Goal: Information Seeking & Learning: Learn about a topic

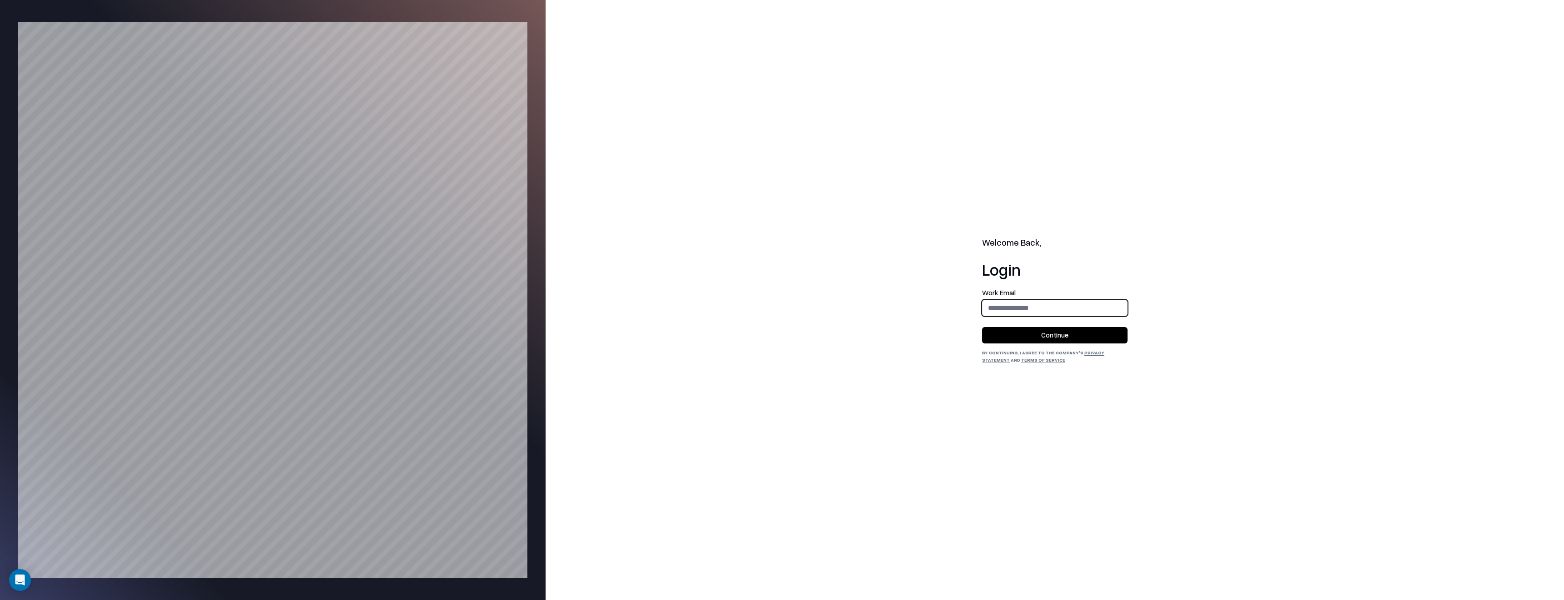
type input "**********"
click at [1086, 332] on button "Continue" at bounding box center [1054, 335] width 145 height 16
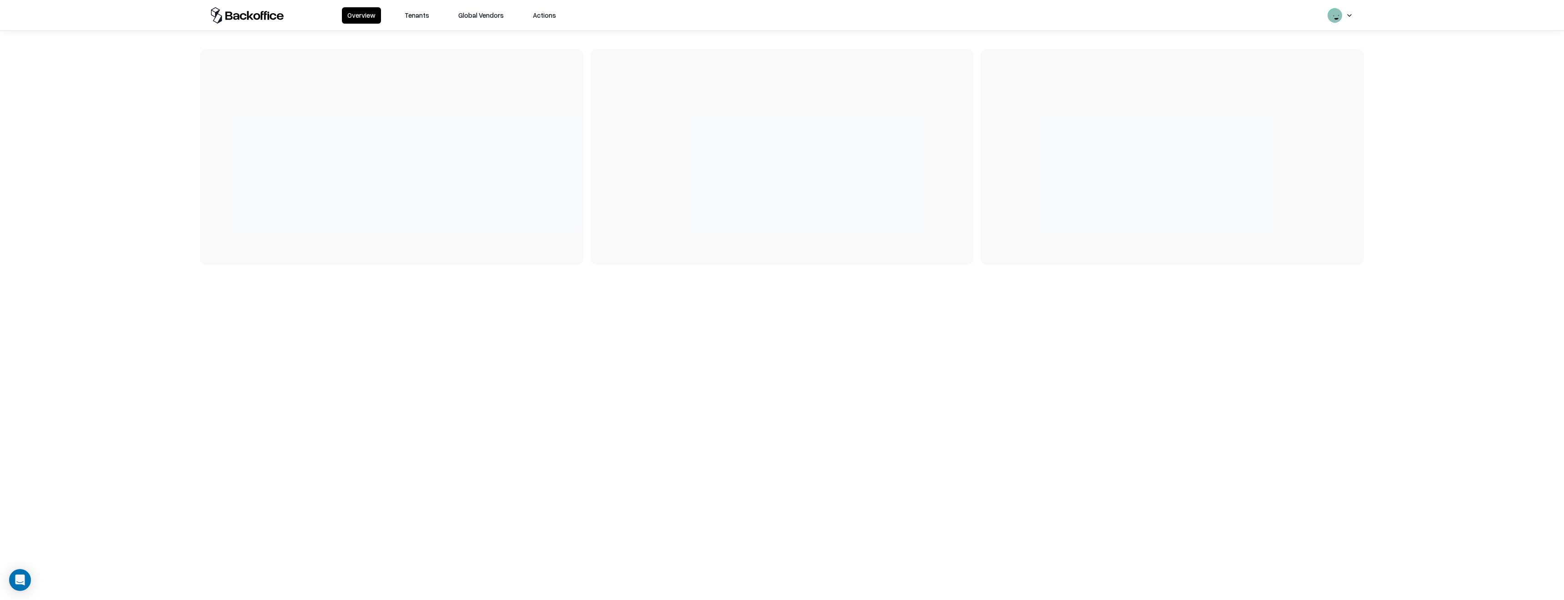
click at [422, 14] on button "Tenants" at bounding box center [416, 15] width 35 height 16
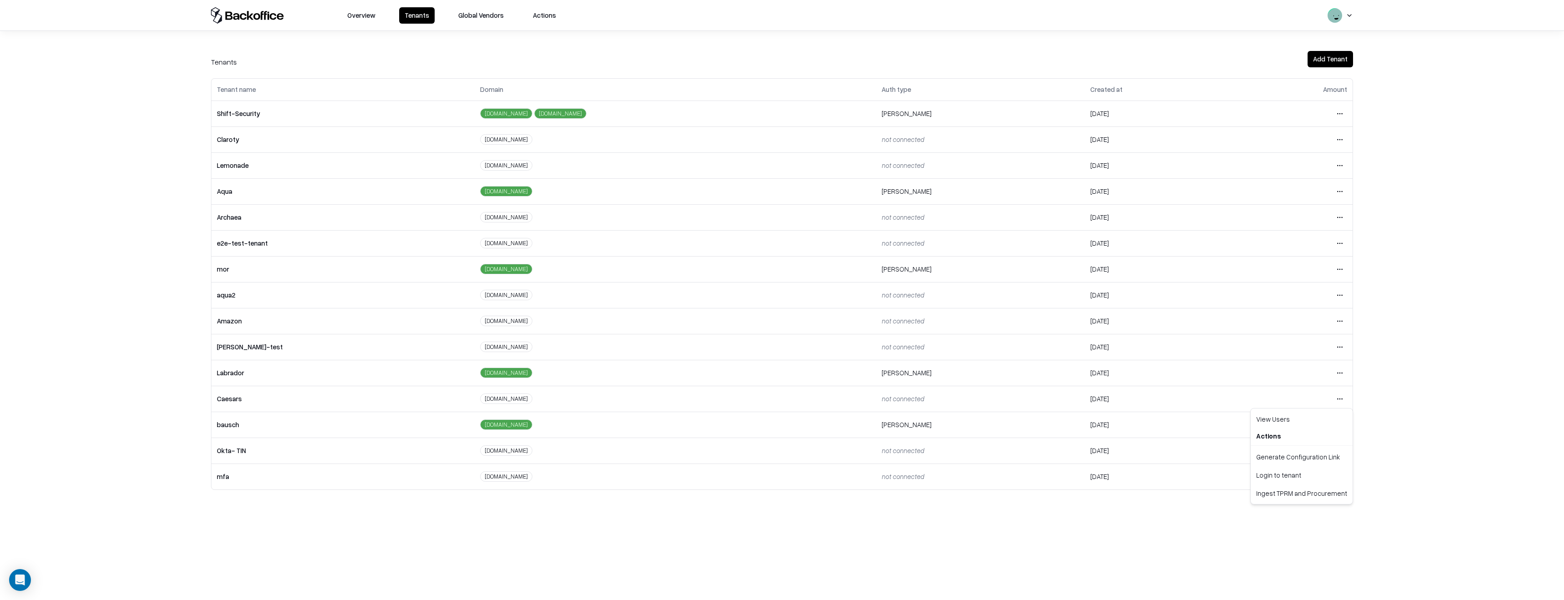
click at [1340, 401] on html "Overview Tenants Global Vendors Actions Tenants Add Tenant Tenant name Domain A…" at bounding box center [782, 300] width 1564 height 600
click at [1293, 479] on div "Login to tenant" at bounding box center [1301, 474] width 98 height 18
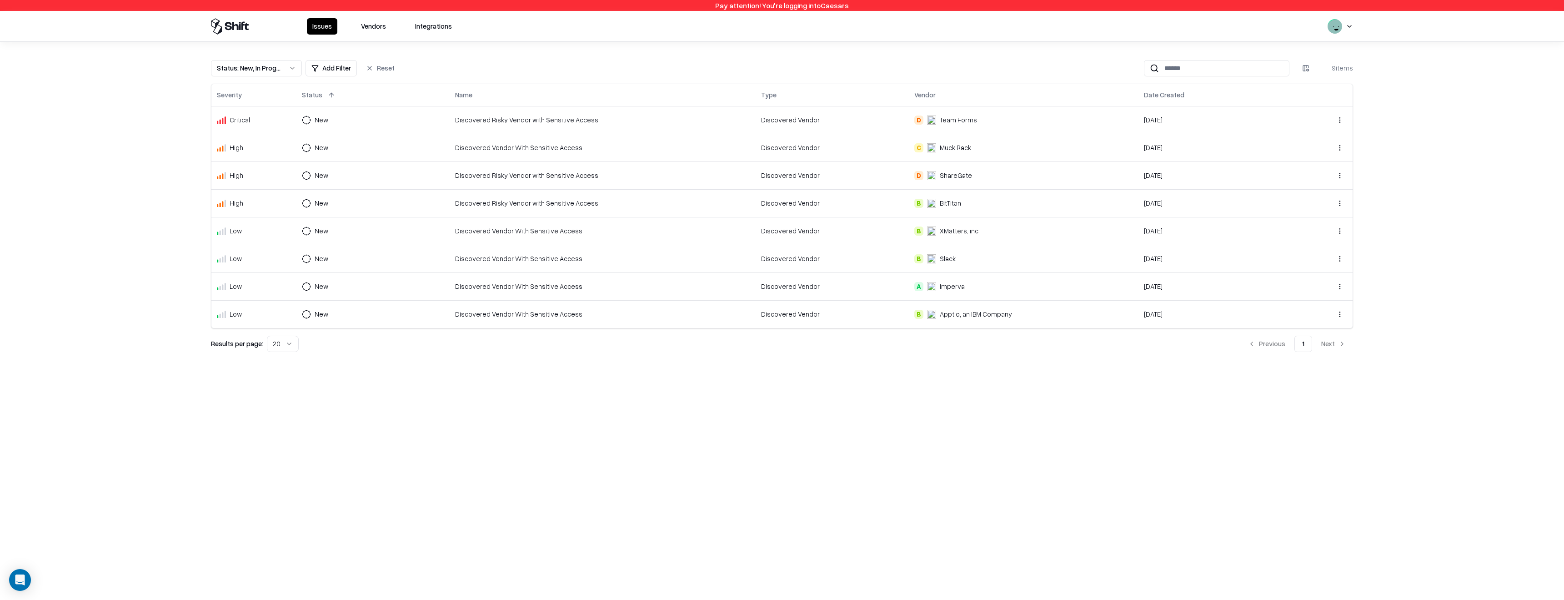
click at [385, 21] on button "Vendors" at bounding box center [373, 26] width 36 height 16
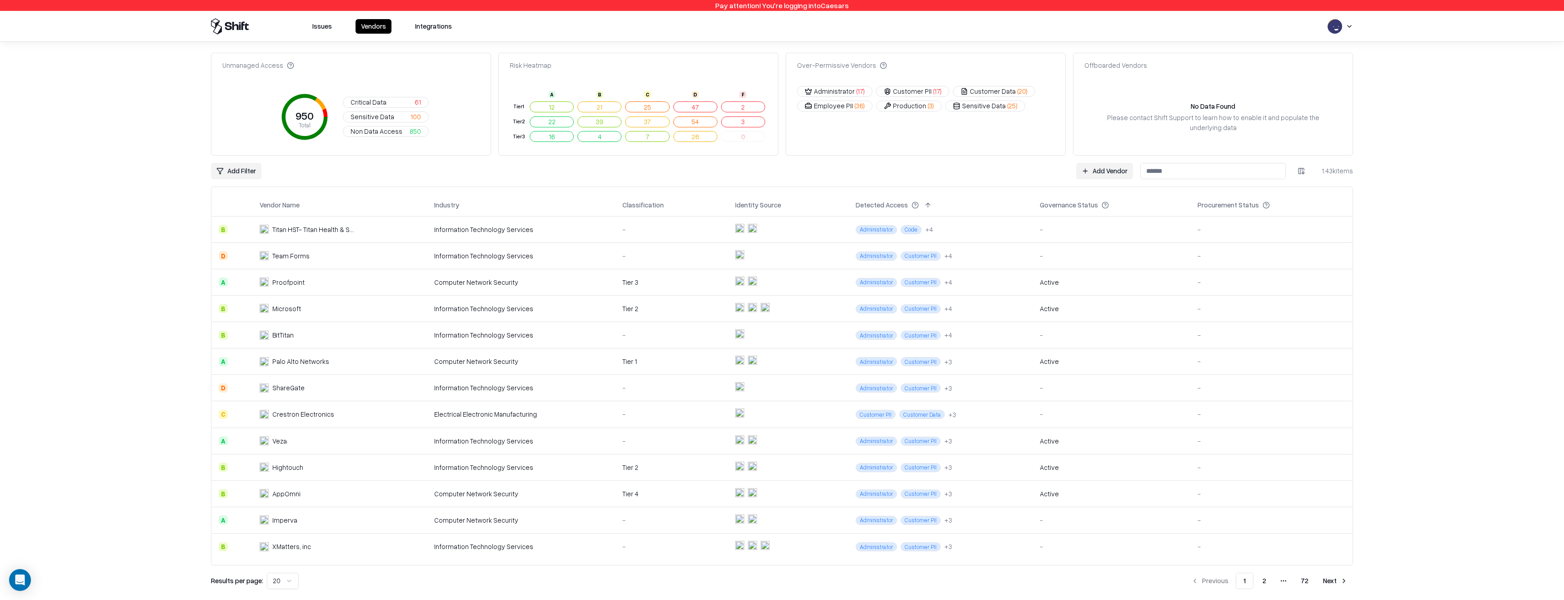
click at [641, 111] on button "25" at bounding box center [647, 106] width 44 height 11
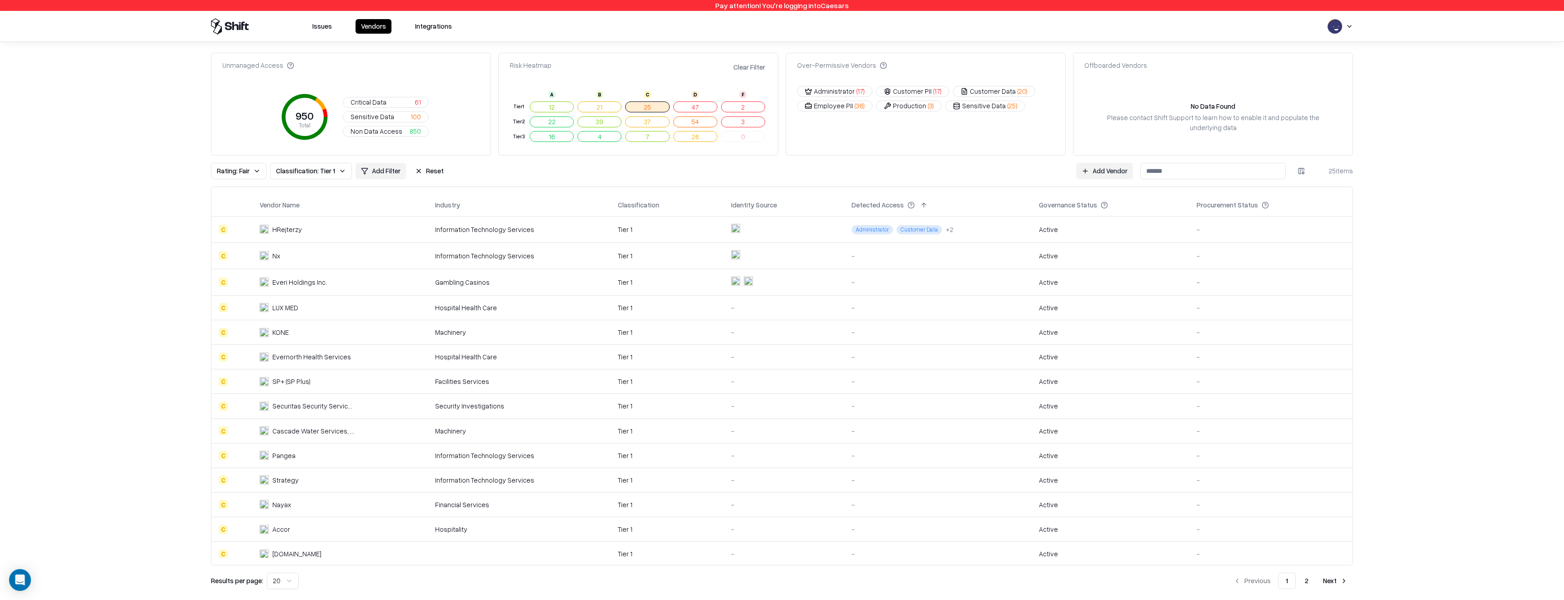
click at [651, 141] on button "7" at bounding box center [647, 136] width 44 height 11
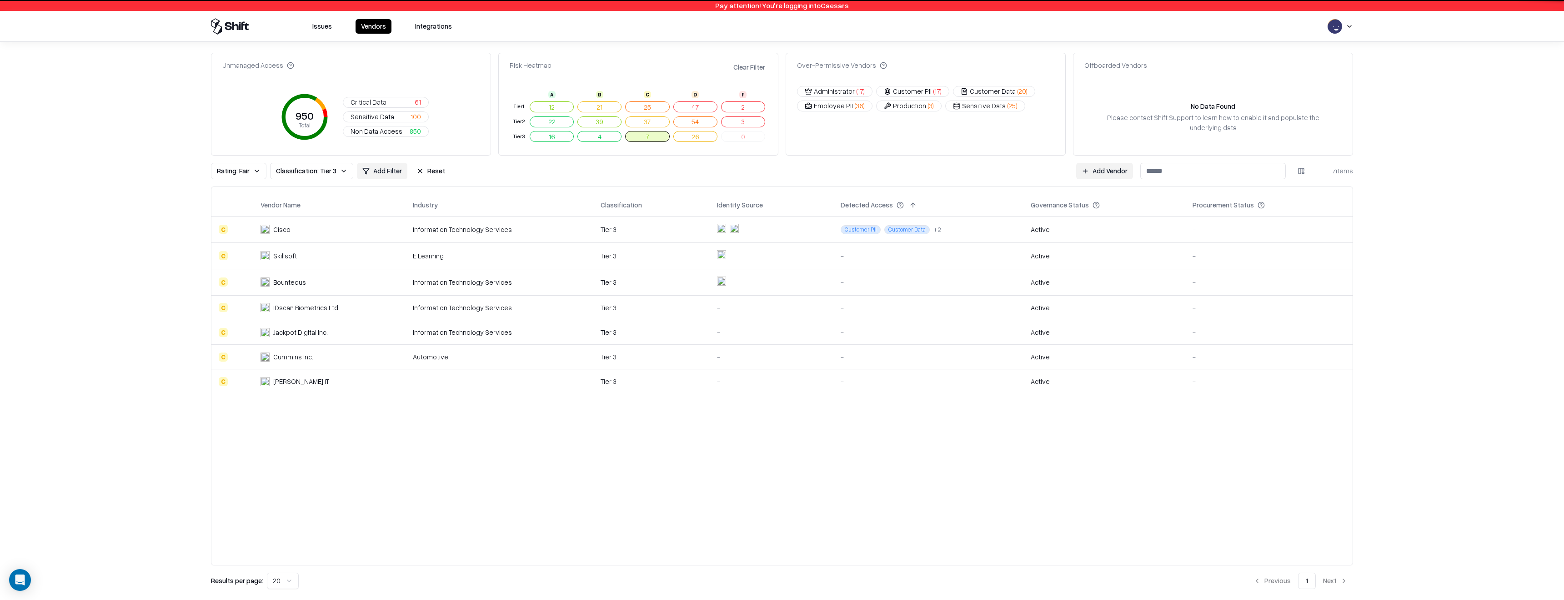
click at [364, 120] on span "Sensitive Data" at bounding box center [372, 117] width 44 height 10
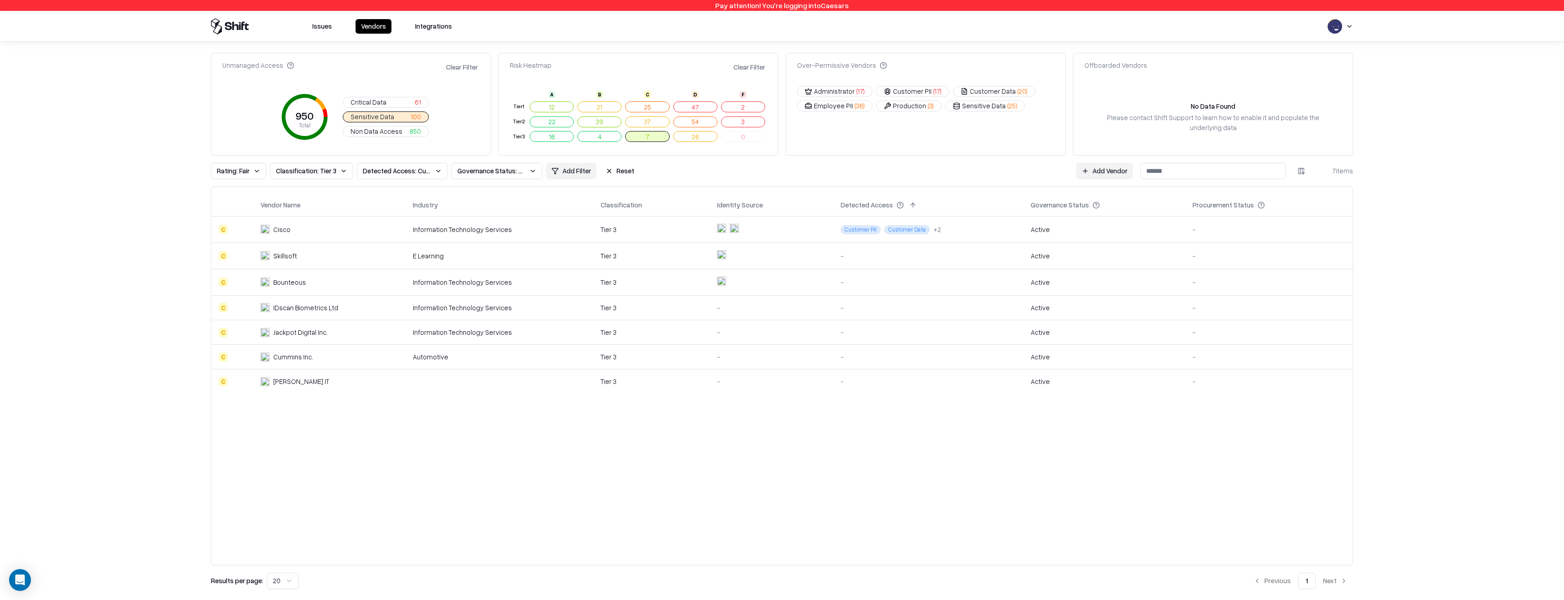
click at [371, 127] on span "Non Data Access" at bounding box center [376, 131] width 52 height 10
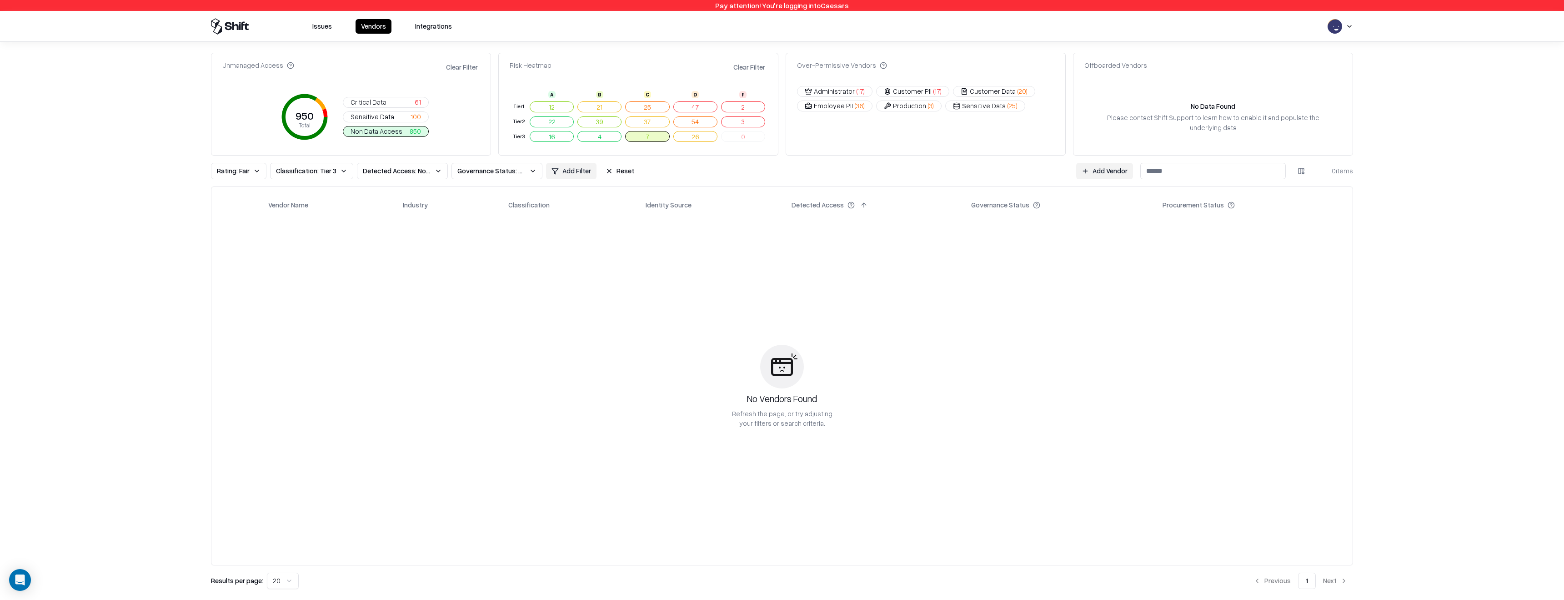
click at [611, 174] on button "Reset" at bounding box center [620, 171] width 40 height 16
click at [395, 131] on span "Non Data Access" at bounding box center [376, 131] width 52 height 10
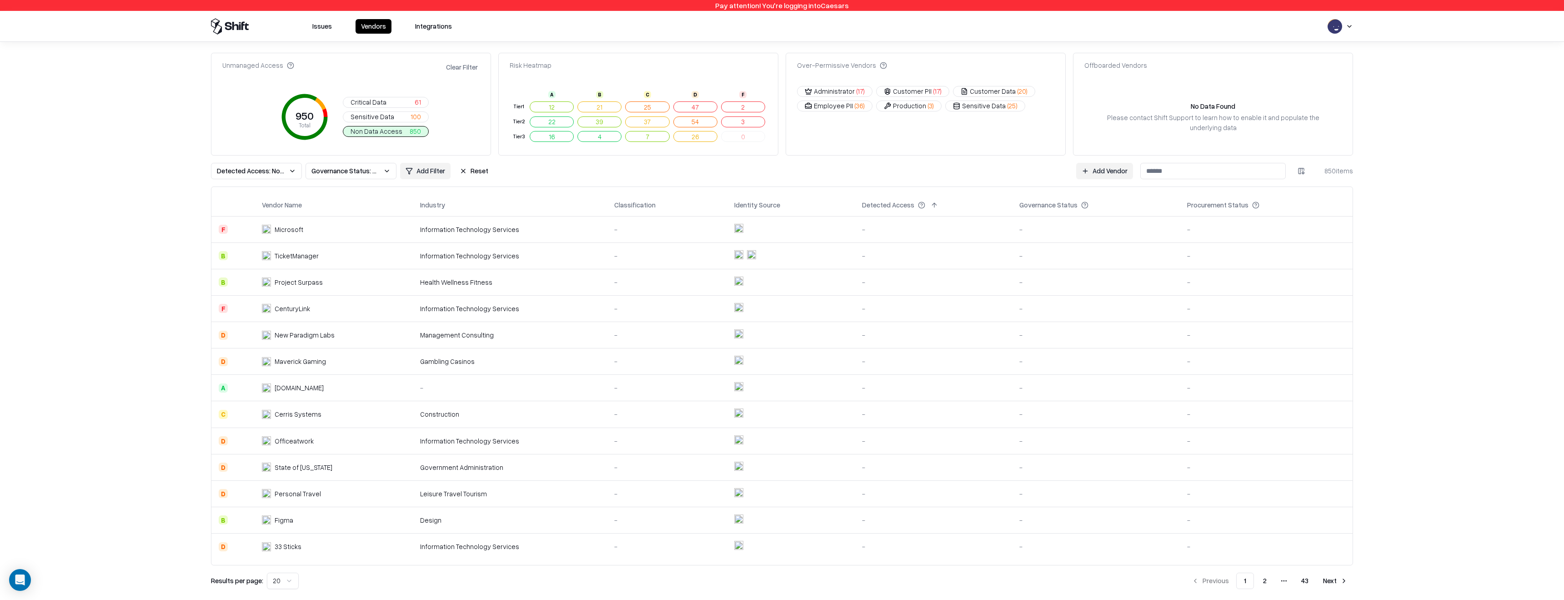
click at [266, 168] on span "Detected Access: None" at bounding box center [251, 171] width 68 height 10
click at [356, 173] on html "Pay attention! You're logging into Caesars Issues Vendors Integrations Unmanage…" at bounding box center [782, 300] width 1564 height 600
click at [340, 172] on span "Governance Status: Unmanaged" at bounding box center [345, 171] width 68 height 10
click at [243, 157] on html "Pay attention! You're logging into Caesars Issues Vendors Integrations Unmanage…" at bounding box center [782, 300] width 1564 height 600
click at [247, 173] on span "Detected Access: None" at bounding box center [251, 171] width 68 height 10
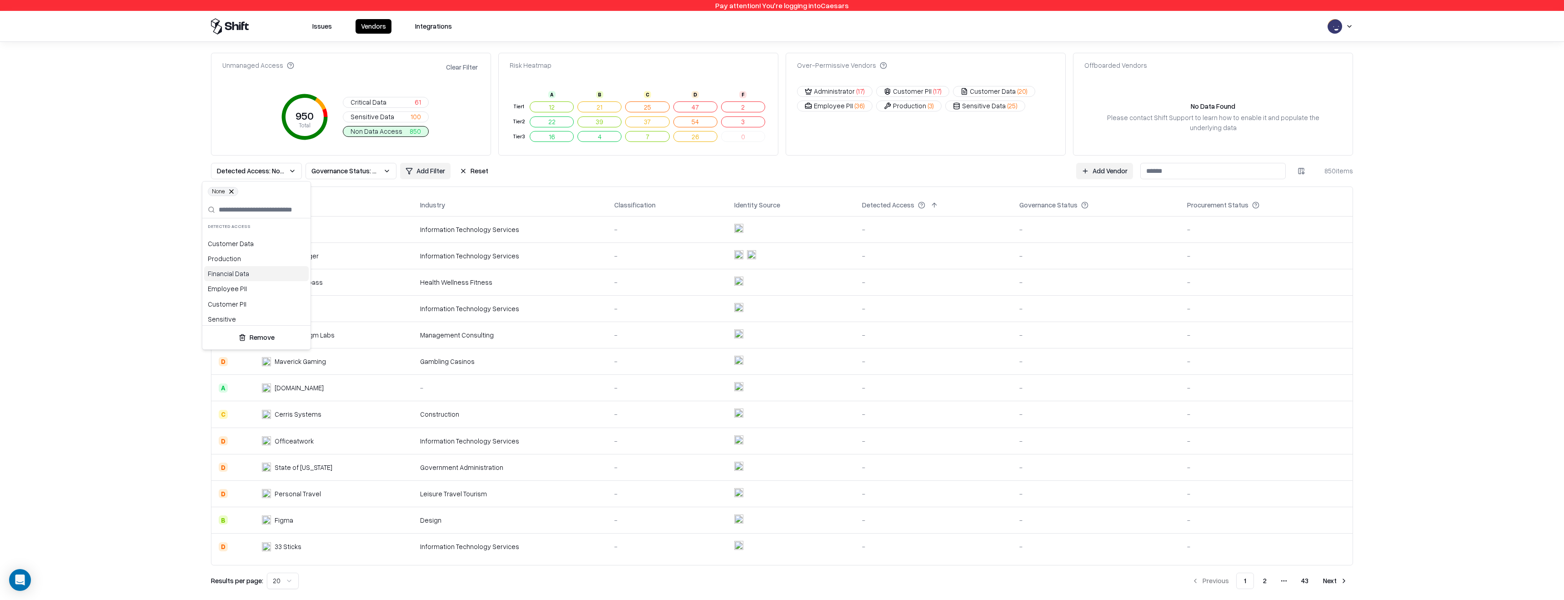
scroll to position [48, 0]
click at [54, 263] on html "Pay attention! You're logging into Caesars Issues Vendors Integrations Unmanage…" at bounding box center [782, 300] width 1564 height 600
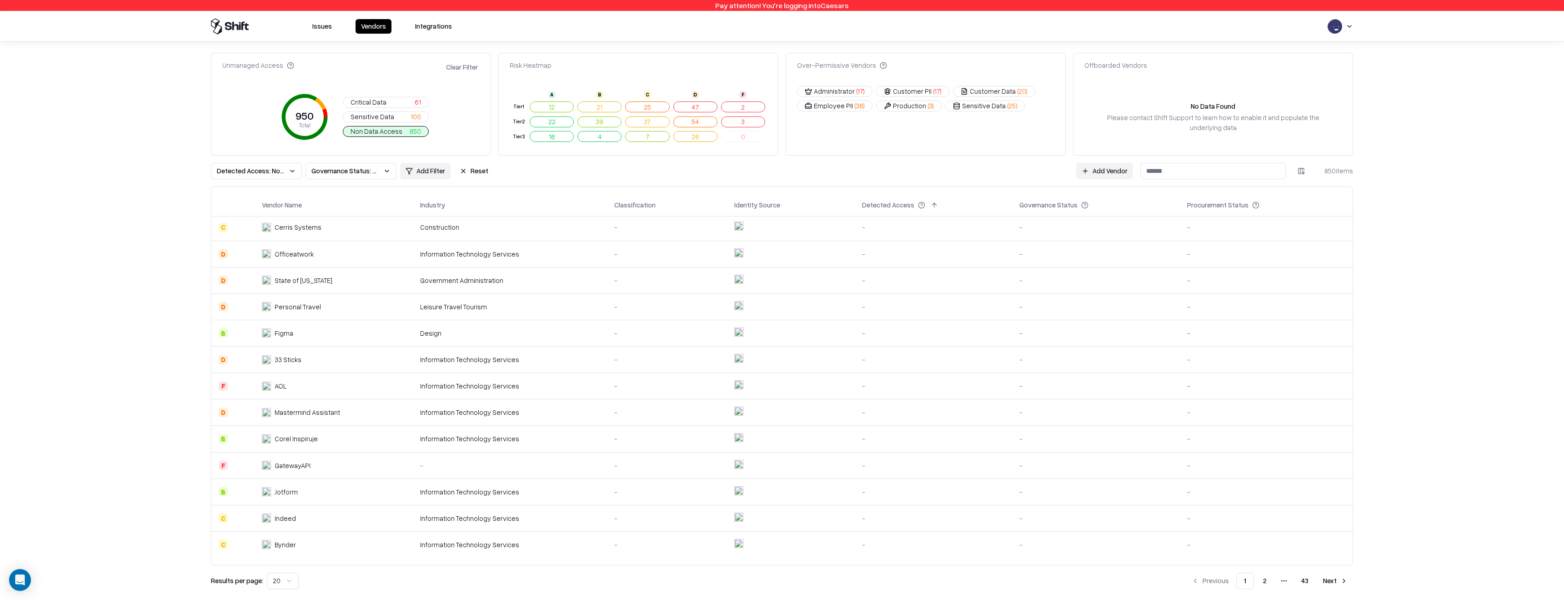
drag, startPoint x: 1324, startPoint y: 174, endPoint x: 1425, endPoint y: 174, distance: 101.4
click at [1425, 174] on div "Unmanaged Access Clear Filter 950 Total Critical Data 61 Sensitive Data 100 Non…" at bounding box center [782, 321] width 1564 height 558
click at [451, 68] on button "Clear Filter" at bounding box center [461, 66] width 35 height 13
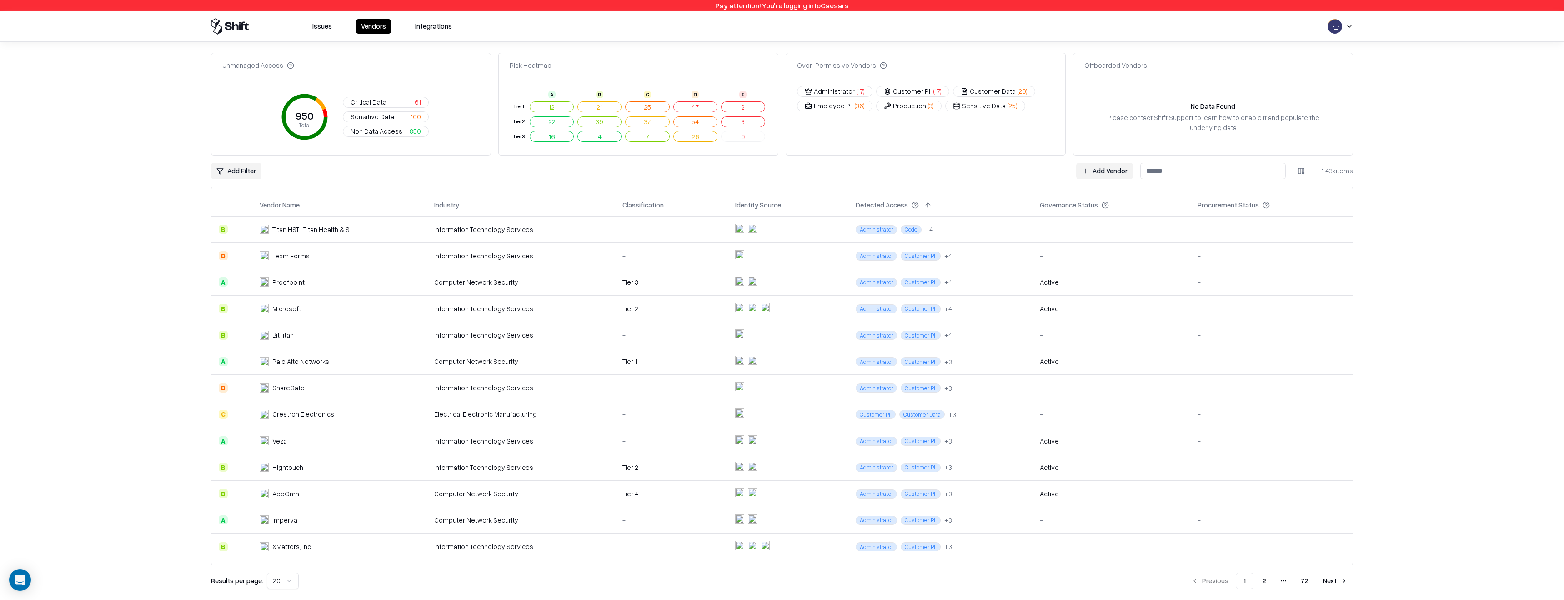
click at [556, 136] on button "16" at bounding box center [552, 136] width 44 height 11
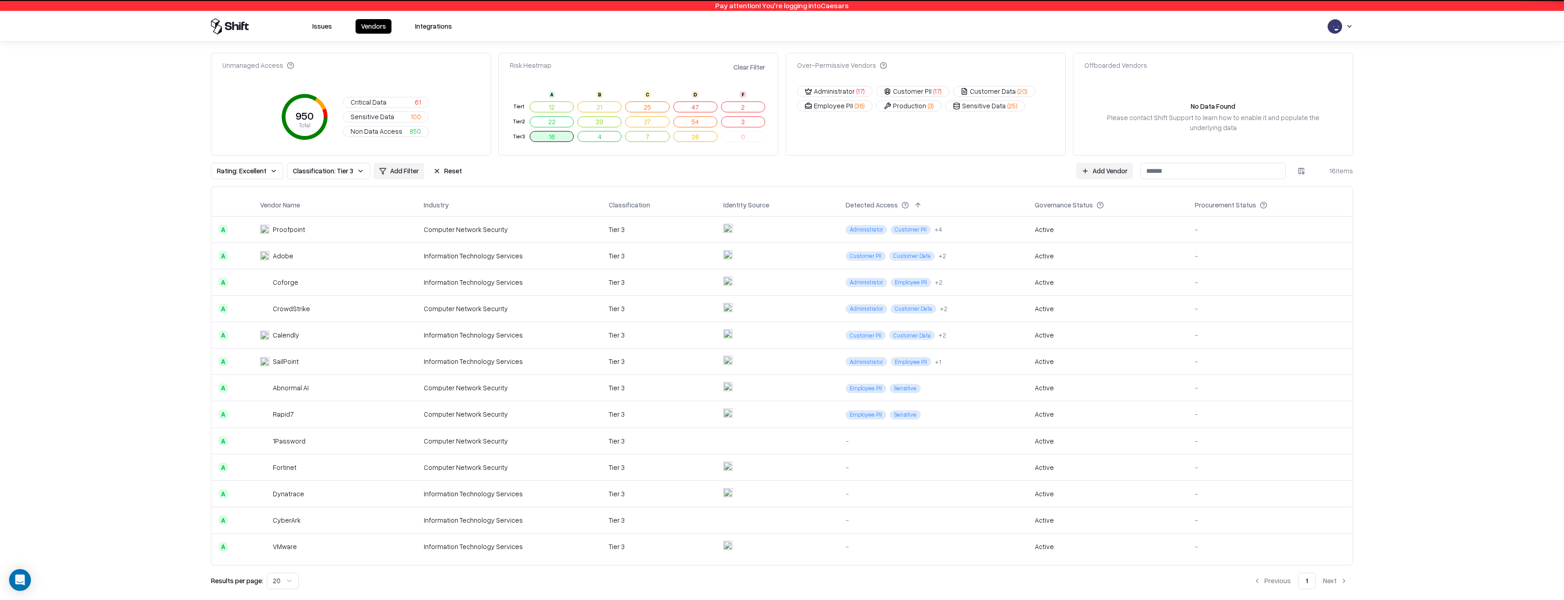
click at [1363, 182] on div "Unmanaged Access 950 Total Critical Data 61 Sensitive Data 100 Non Data Access …" at bounding box center [782, 321] width 1164 height 558
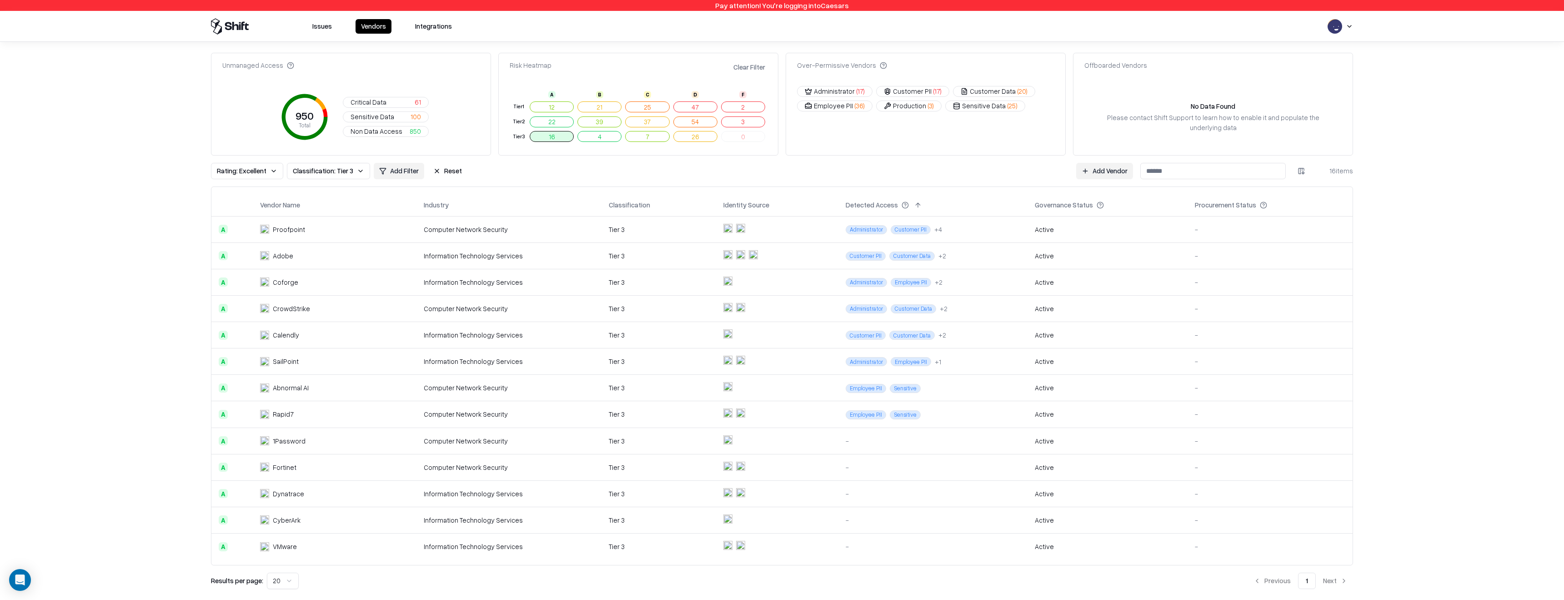
click at [653, 105] on button "25" at bounding box center [647, 106] width 44 height 11
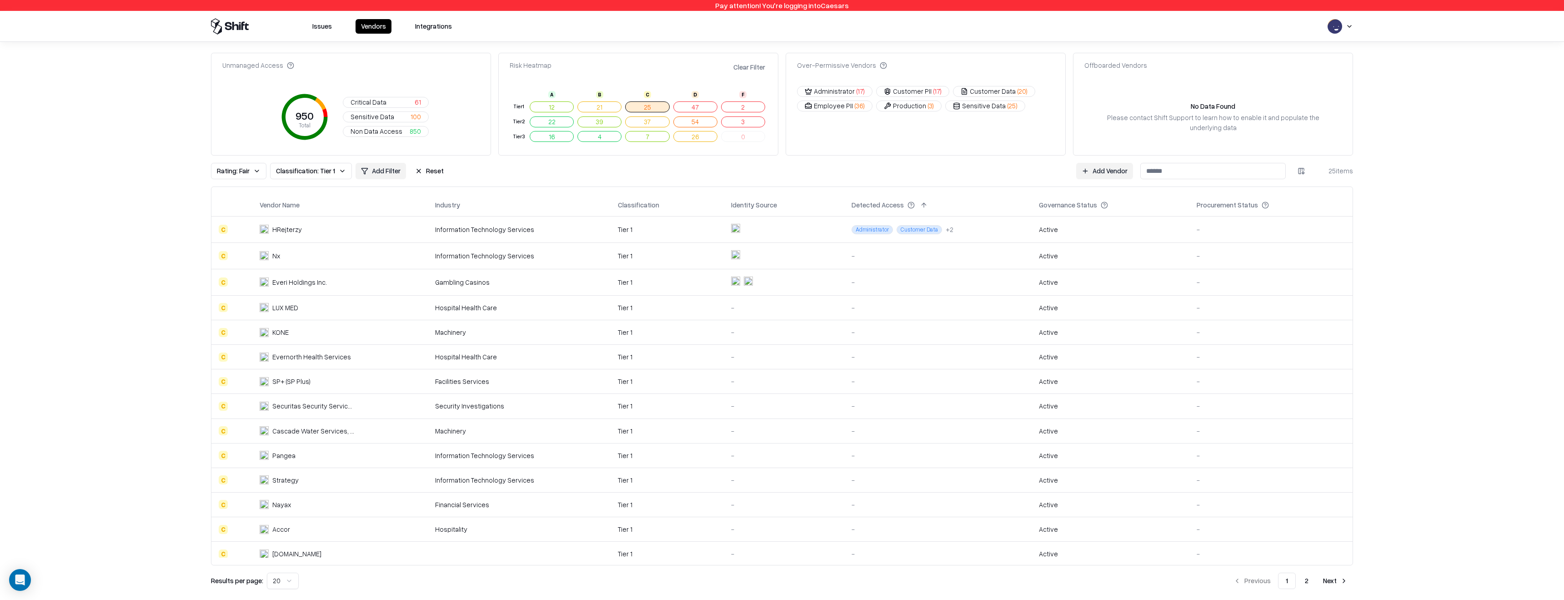
click at [830, 105] on button "Employee PII ( 36 )" at bounding box center [834, 105] width 75 height 11
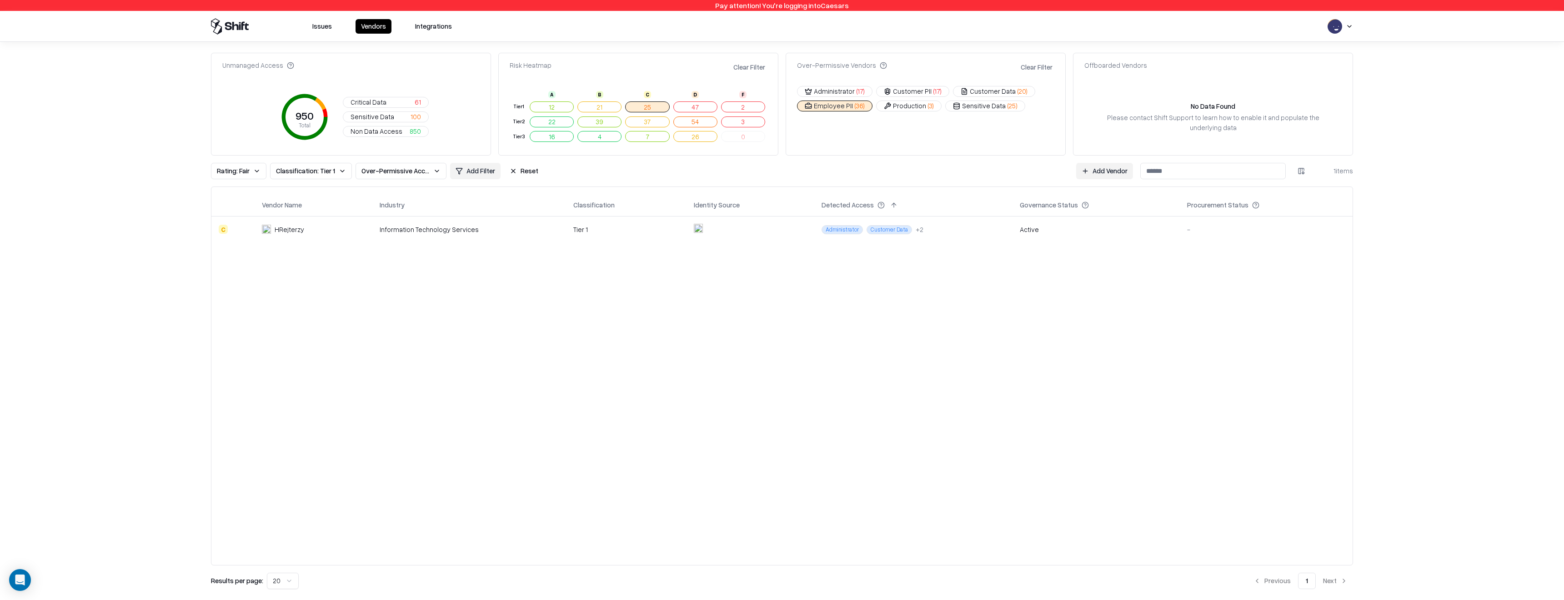
click at [1333, 25] on html "Pay attention! You're logging into Caesars Issues Vendors Integrations Unmanage…" at bounding box center [782, 300] width 1564 height 600
click at [1289, 74] on div "Log out" at bounding box center [1328, 71] width 151 height 15
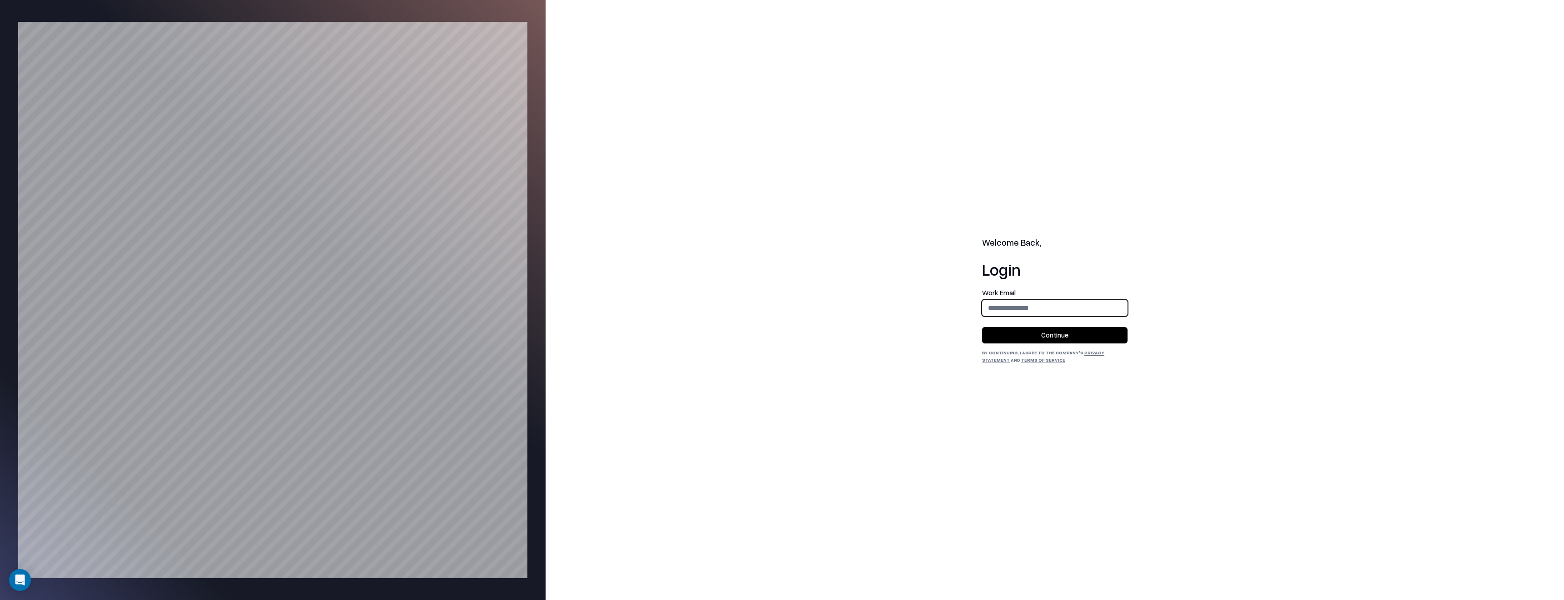
click at [1050, 305] on input "email" at bounding box center [1054, 307] width 145 height 17
type input "**********"
click at [1089, 340] on button "Continue" at bounding box center [1054, 335] width 145 height 16
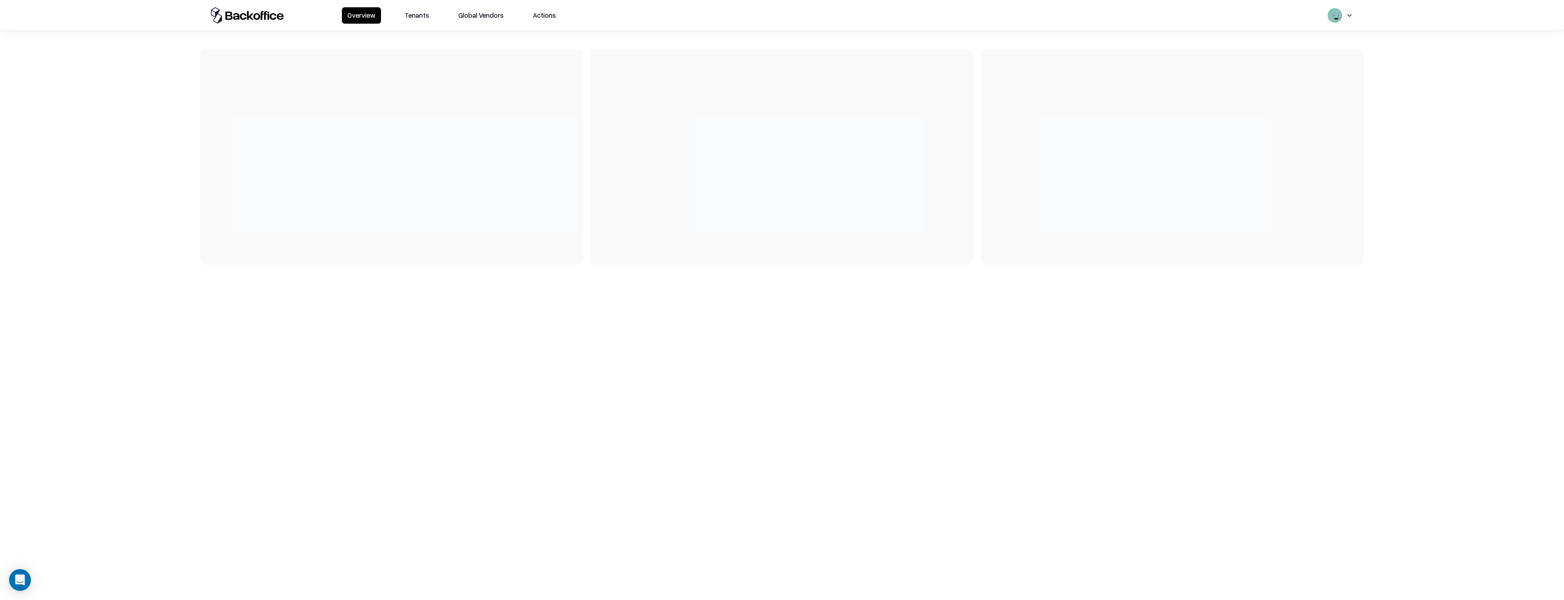
click at [410, 15] on button "Tenants" at bounding box center [416, 15] width 35 height 16
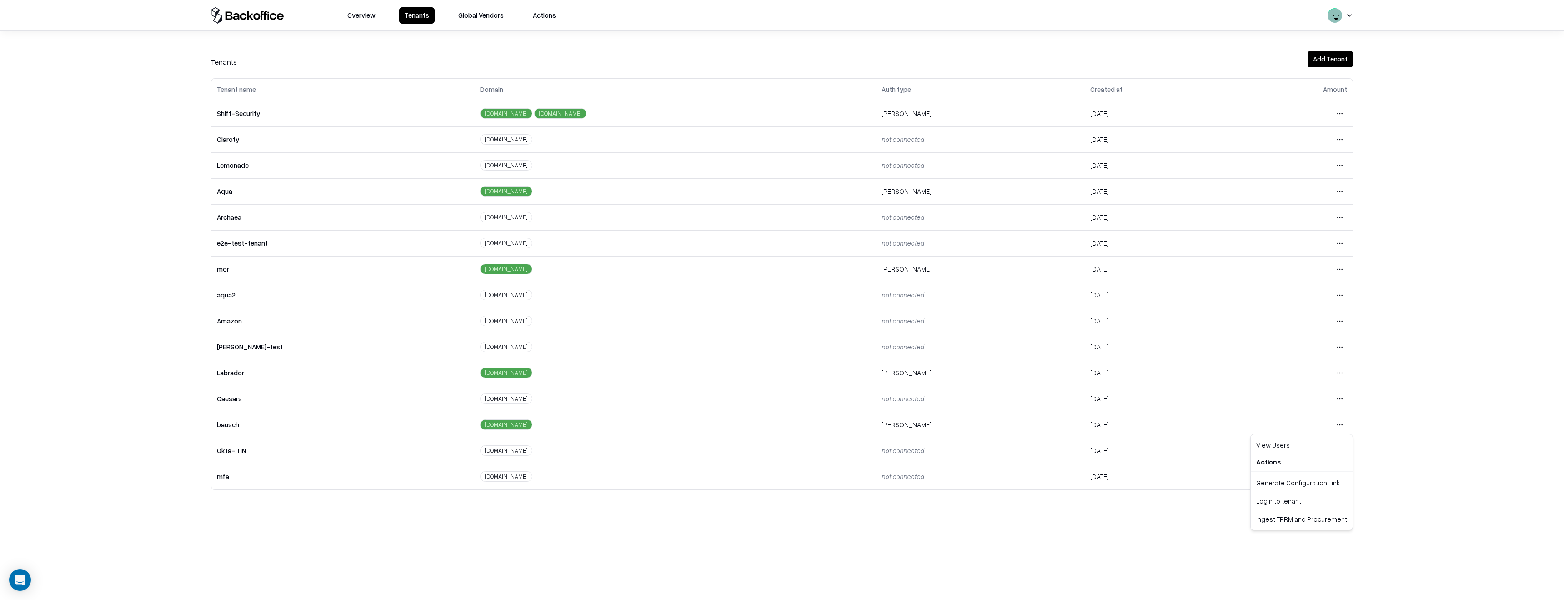
click at [1339, 426] on html "Overview Tenants Global Vendors Actions Tenants Add Tenant Tenant name Domain A…" at bounding box center [782, 300] width 1564 height 600
click at [1283, 502] on div "Login to tenant" at bounding box center [1301, 500] width 98 height 18
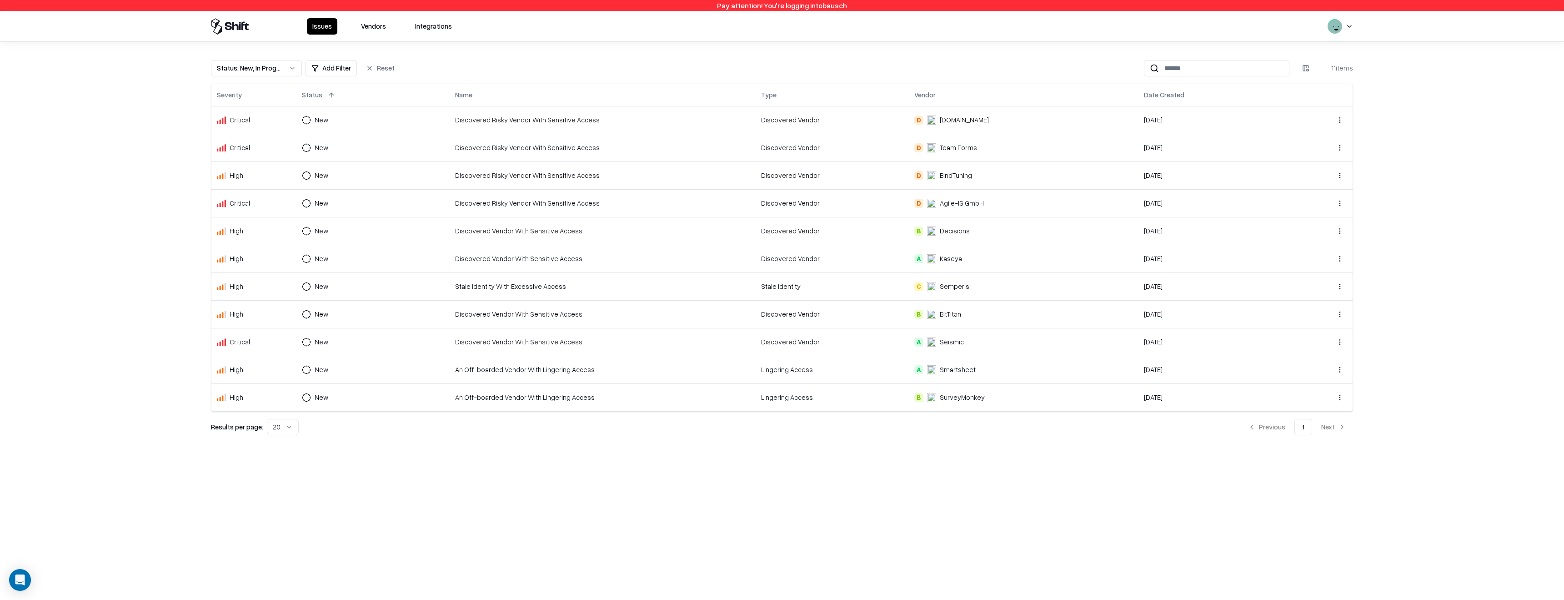
click at [371, 27] on button "Vendors" at bounding box center [373, 26] width 36 height 16
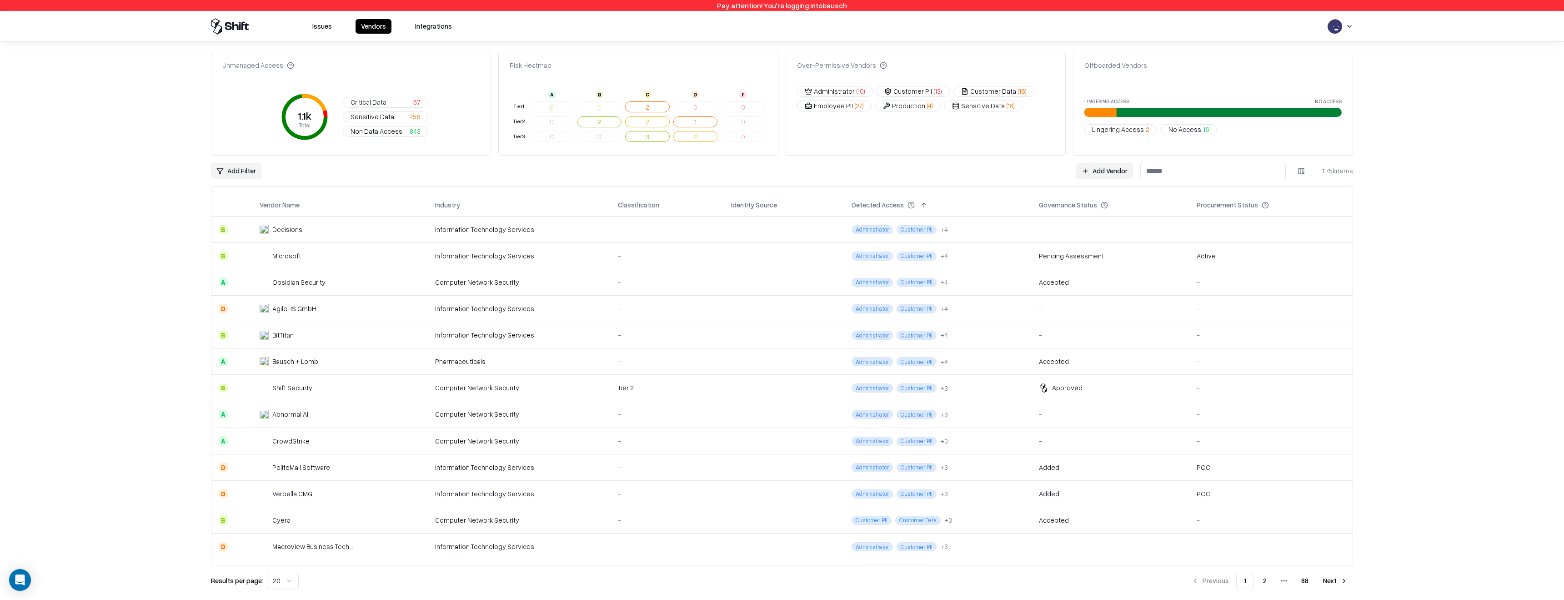
scroll to position [187, 0]
click at [634, 97] on div "C" at bounding box center [647, 95] width 46 height 8
click at [644, 109] on button "2" at bounding box center [647, 106] width 44 height 11
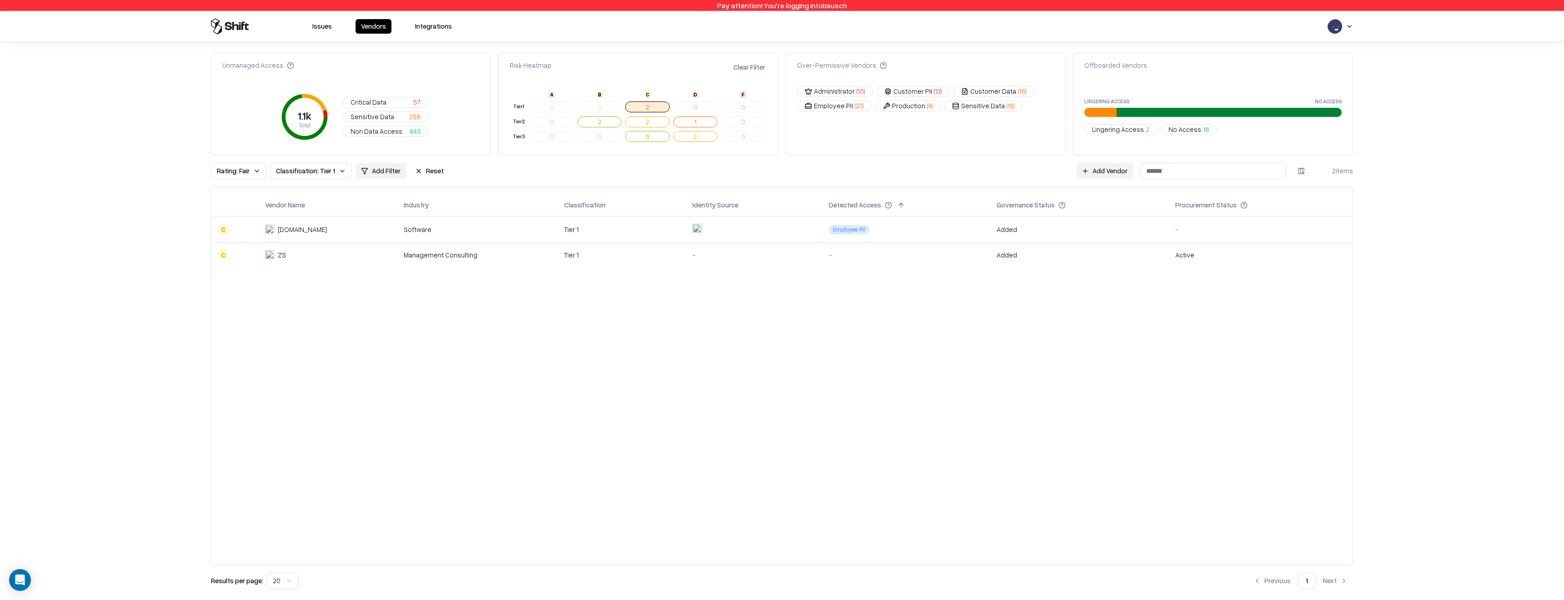
click at [593, 234] on div "Tier 1" at bounding box center [621, 230] width 114 height 10
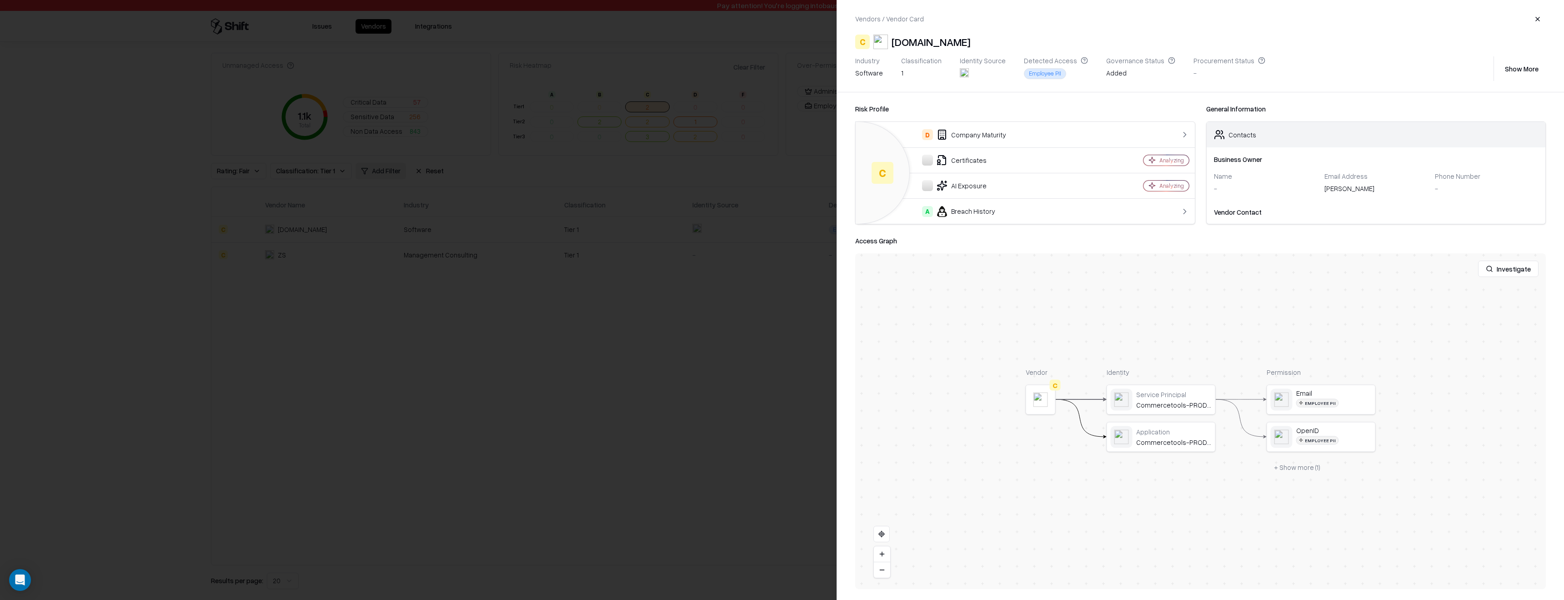
drag, startPoint x: 909, startPoint y: 73, endPoint x: 884, endPoint y: 73, distance: 25.5
click at [890, 73] on div "Industry software Classification 1 Identity Source Detected Access Employee PII…" at bounding box center [1172, 68] width 635 height 25
click at [895, 73] on div "Industry software Classification 1 Identity Source Detected Access Employee PII…" at bounding box center [1172, 68] width 635 height 25
drag, startPoint x: 910, startPoint y: 78, endPoint x: 898, endPoint y: 62, distance: 19.8
click at [898, 62] on div "Industry software Classification 1 Identity Source Detected Access Employee PII…" at bounding box center [1172, 68] width 635 height 25
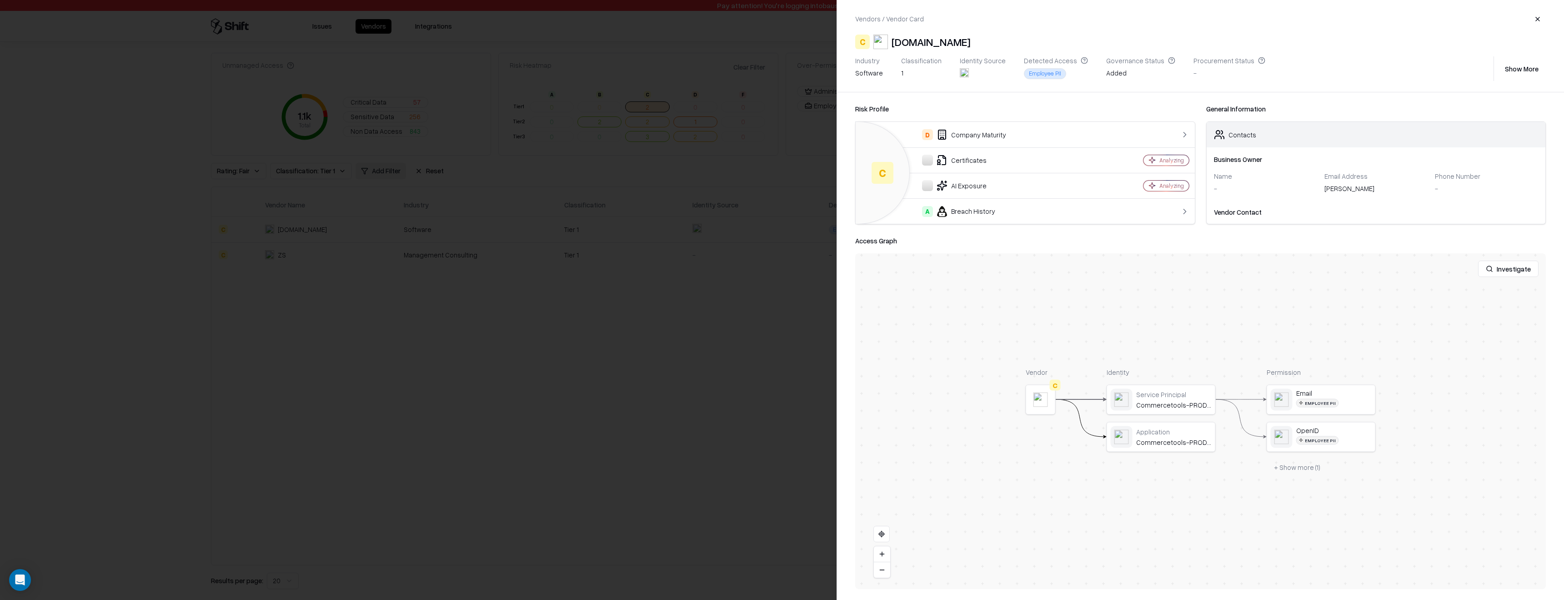
click at [915, 75] on div "1" at bounding box center [921, 73] width 40 height 10
drag, startPoint x: 910, startPoint y: 76, endPoint x: 896, endPoint y: 52, distance: 27.5
click at [896, 53] on div "Vendors / Vendor Card C Commercetools.com Industry software Classification 1 Id…" at bounding box center [1200, 46] width 727 height 92
click at [1309, 40] on div "C Commercetools.com" at bounding box center [1200, 42] width 690 height 15
click at [1535, 20] on button "button" at bounding box center [1537, 19] width 16 height 16
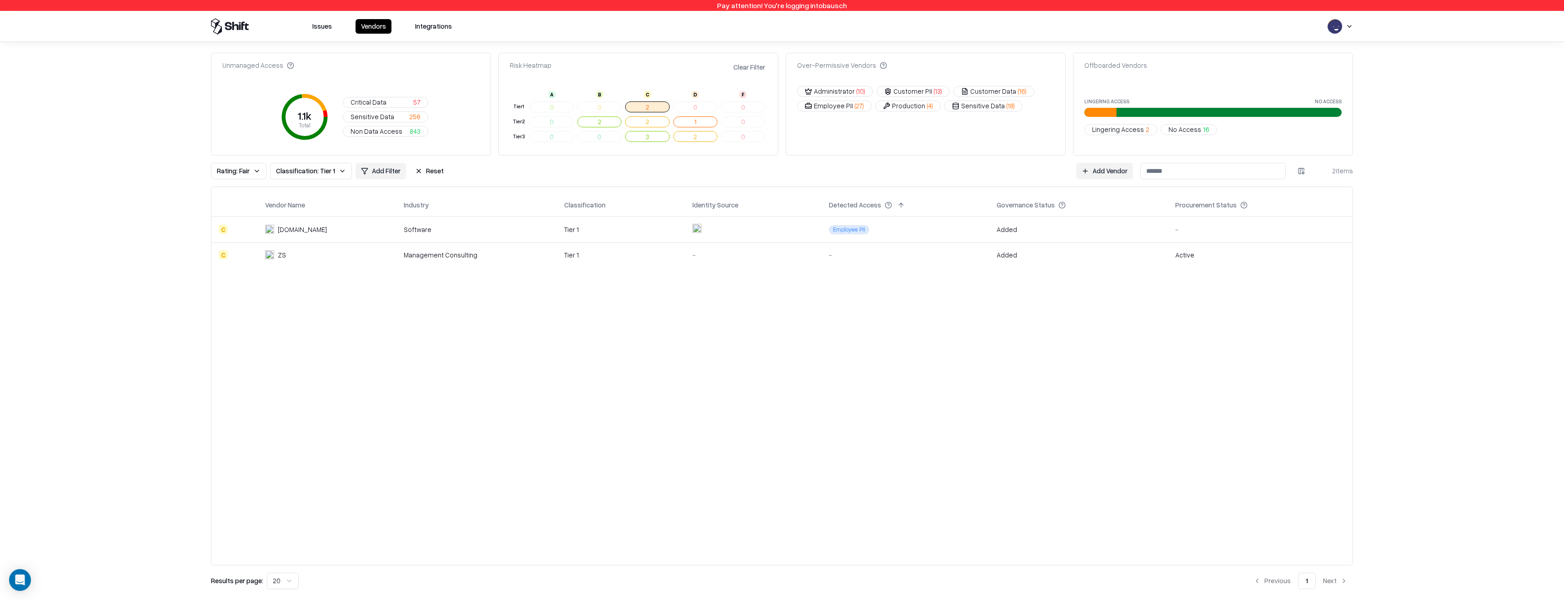
click at [1124, 129] on span "Lingering Access" at bounding box center [1118, 130] width 52 height 10
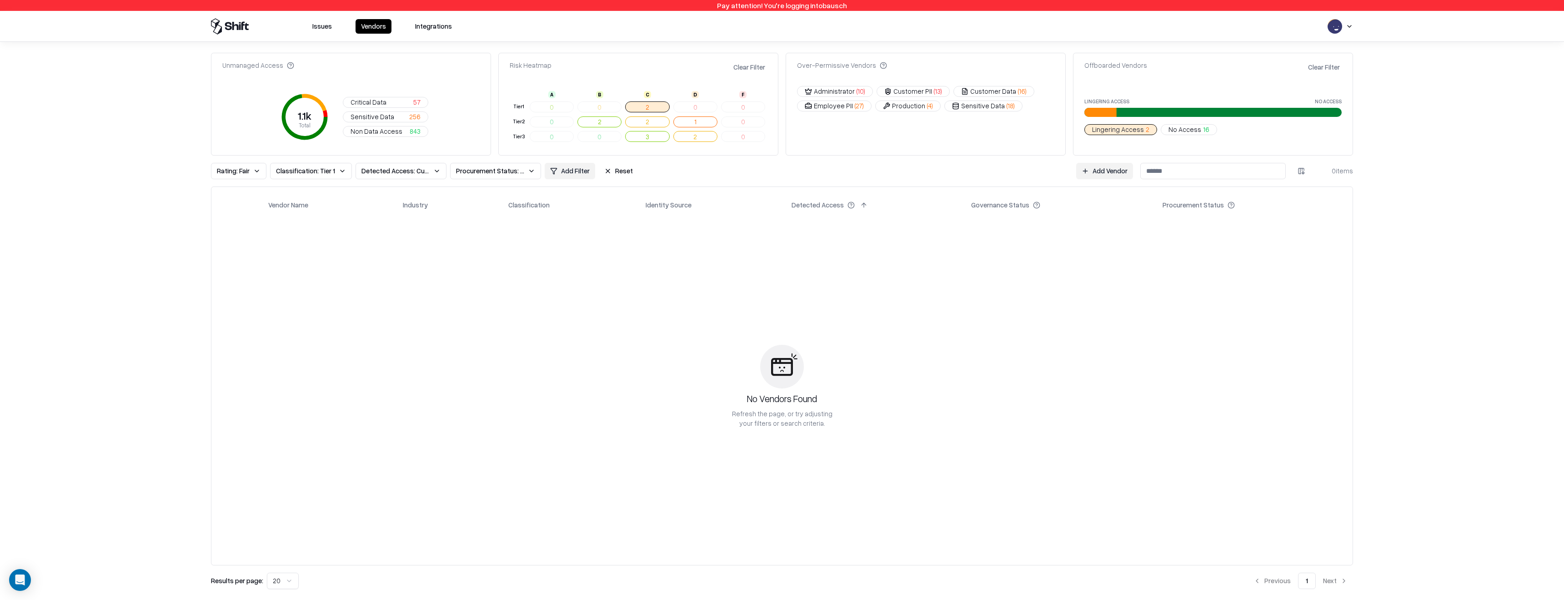
click at [1174, 135] on button "No Access 16" at bounding box center [1188, 129] width 56 height 11
click at [1135, 133] on span "Lingering Access" at bounding box center [1118, 130] width 52 height 10
click at [605, 170] on button "Reset" at bounding box center [619, 171] width 40 height 16
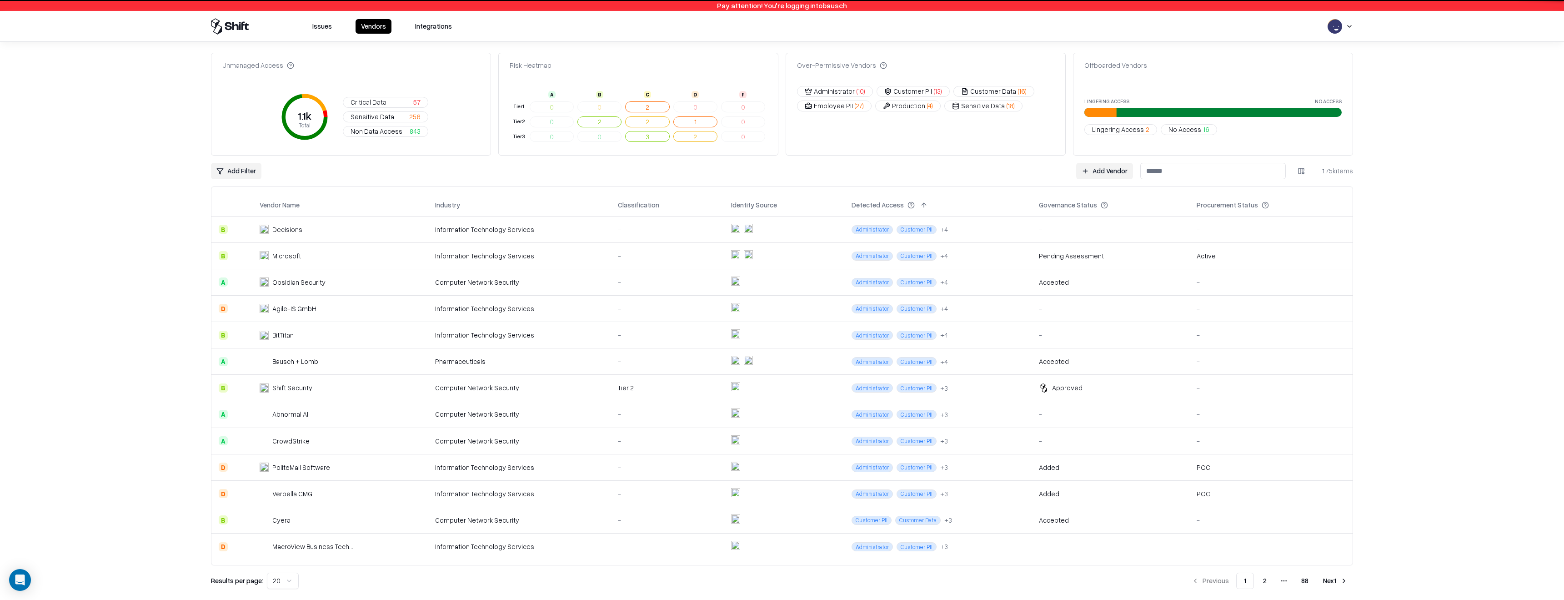
click at [384, 126] on button "Non Data Access 843" at bounding box center [385, 131] width 85 height 11
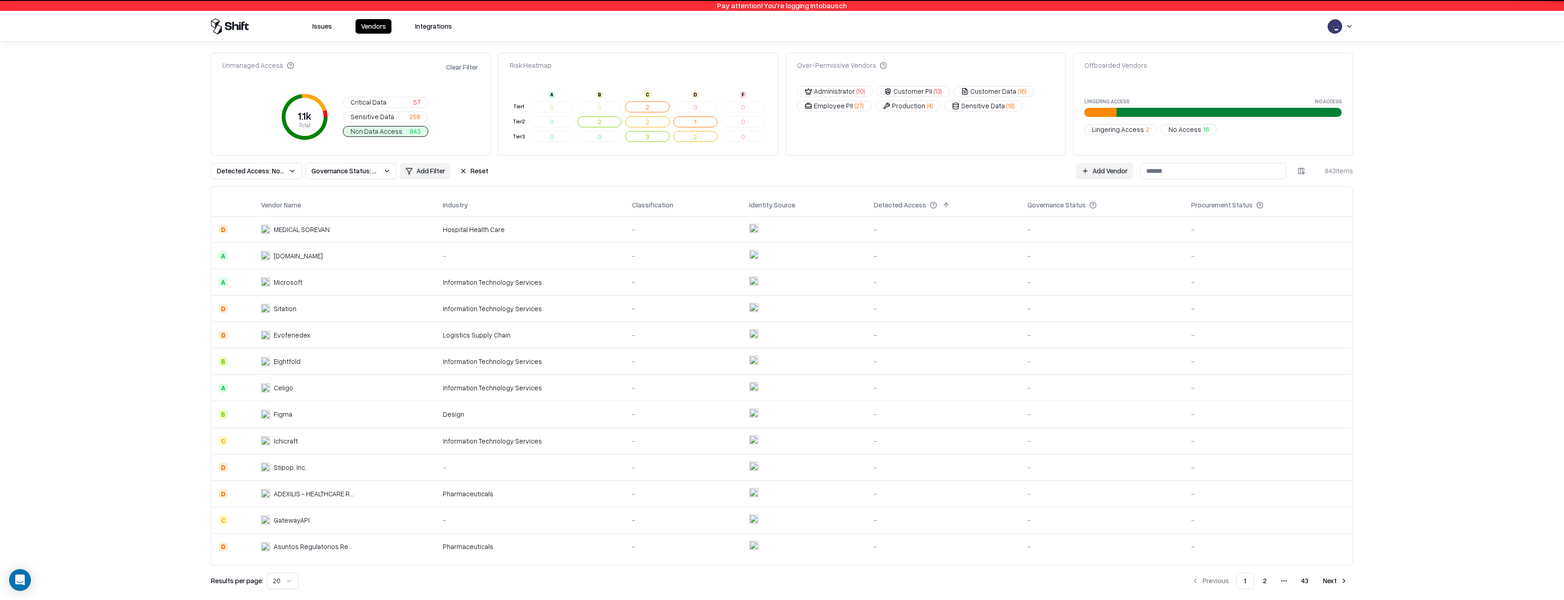
click at [470, 163] on button "Reset" at bounding box center [474, 171] width 40 height 16
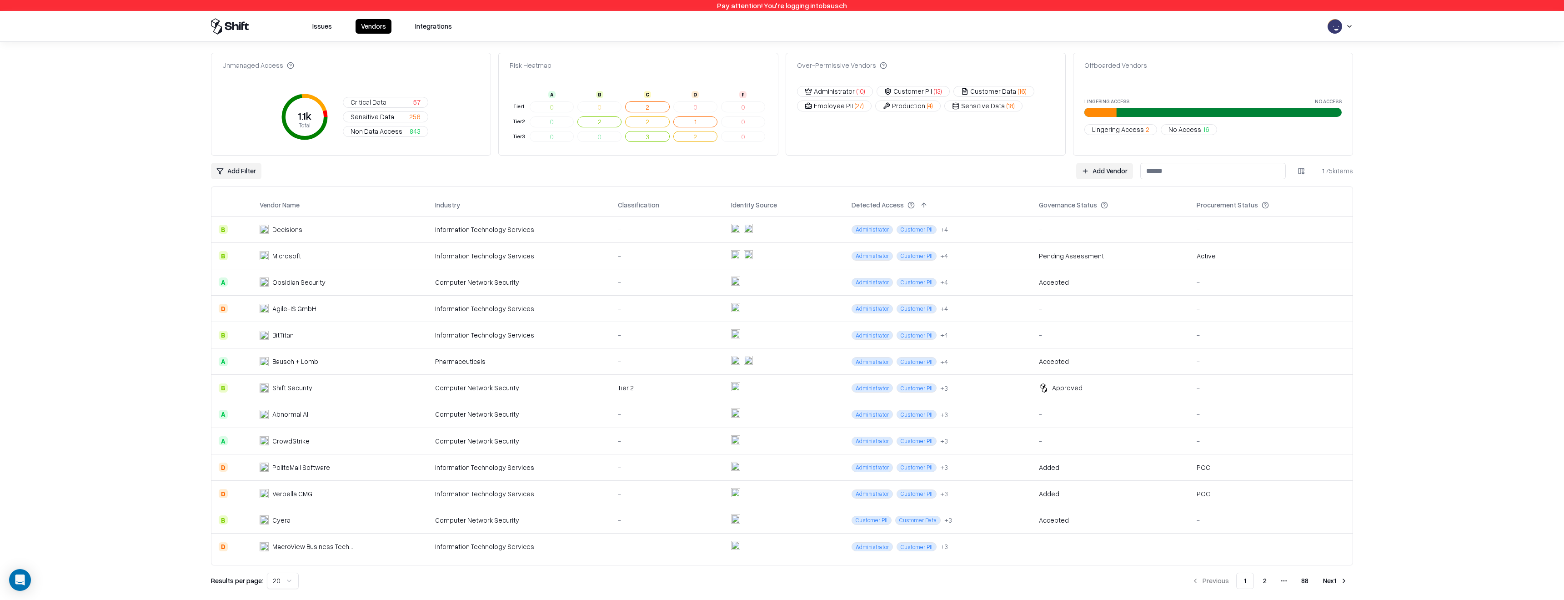
click at [324, 105] on icon at bounding box center [313, 102] width 25 height 17
click at [22, 577] on icon "Open Intercom Messenger" at bounding box center [20, 580] width 10 height 12
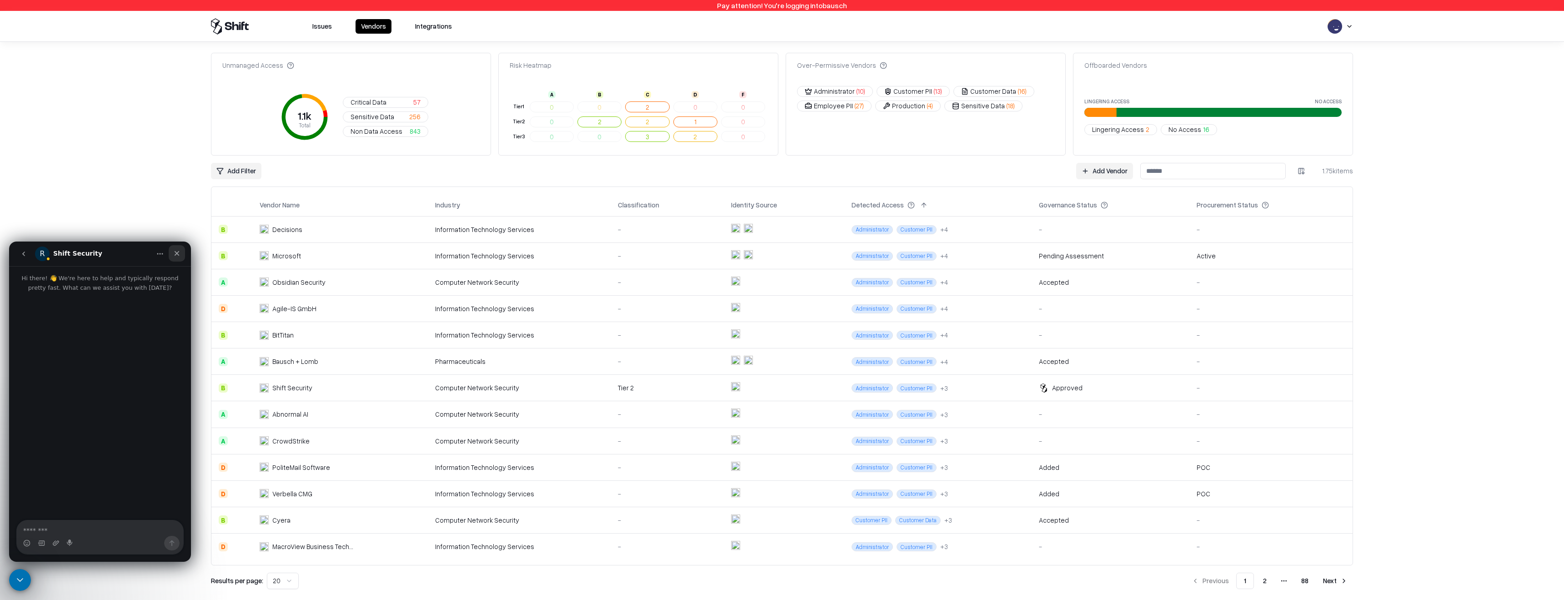
click at [172, 254] on div "Close" at bounding box center [177, 253] width 16 height 16
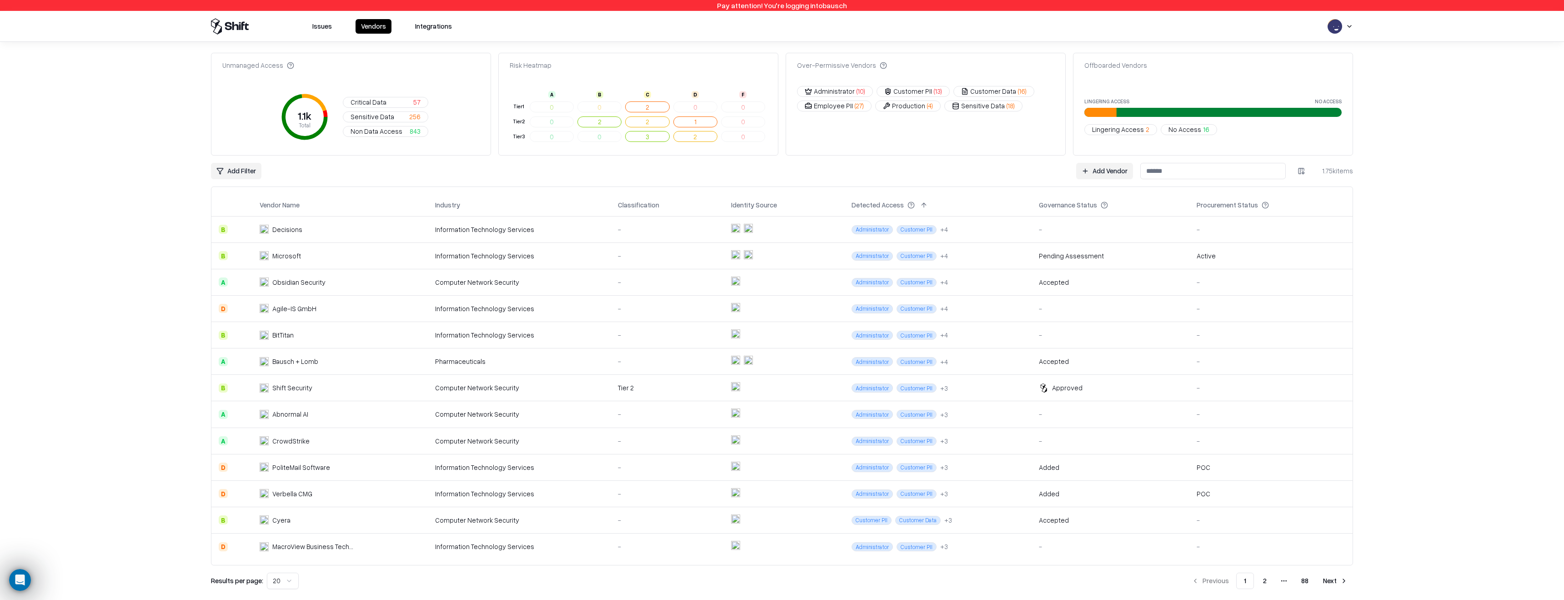
click at [100, 476] on div "Unmanaged Access 1.1k Total Critical Data 57 Sensitive Data 256 Non Data Access…" at bounding box center [782, 321] width 1564 height 558
click at [18, 580] on icon "Open Intercom Messenger" at bounding box center [18, 578] width 15 height 15
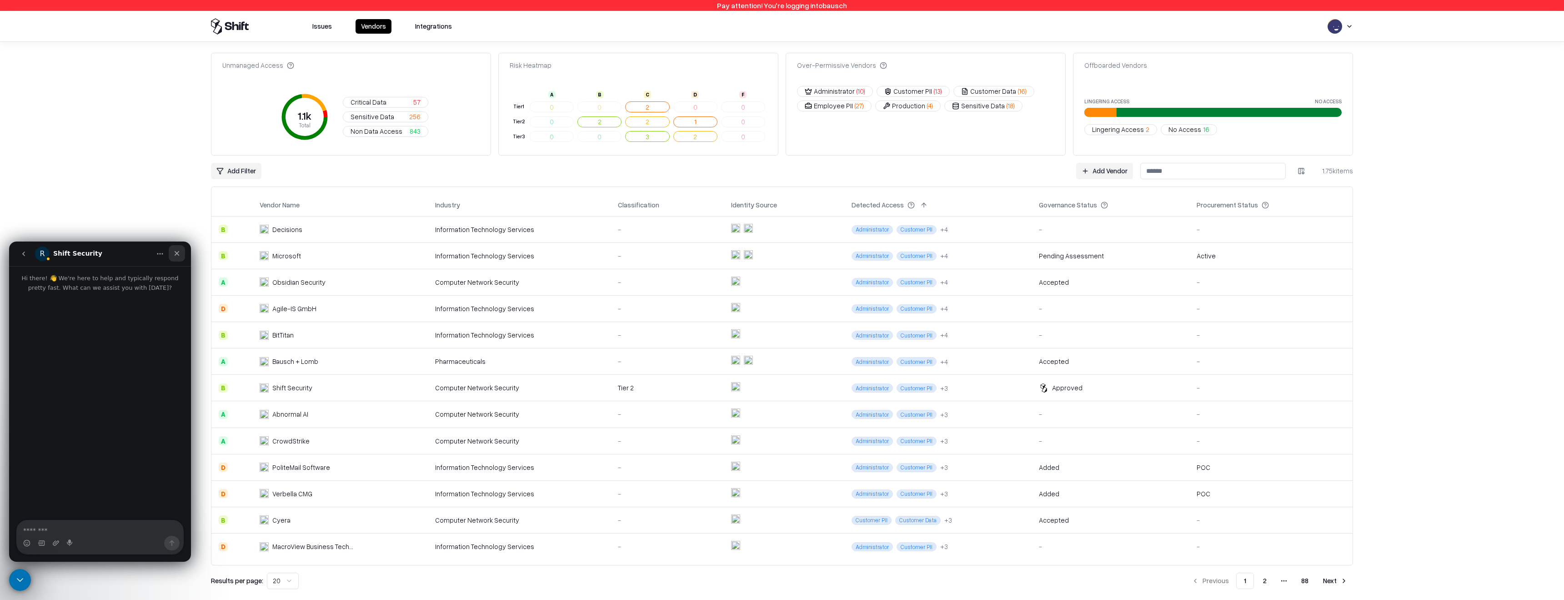
click at [180, 251] on icon "Close" at bounding box center [176, 253] width 7 height 7
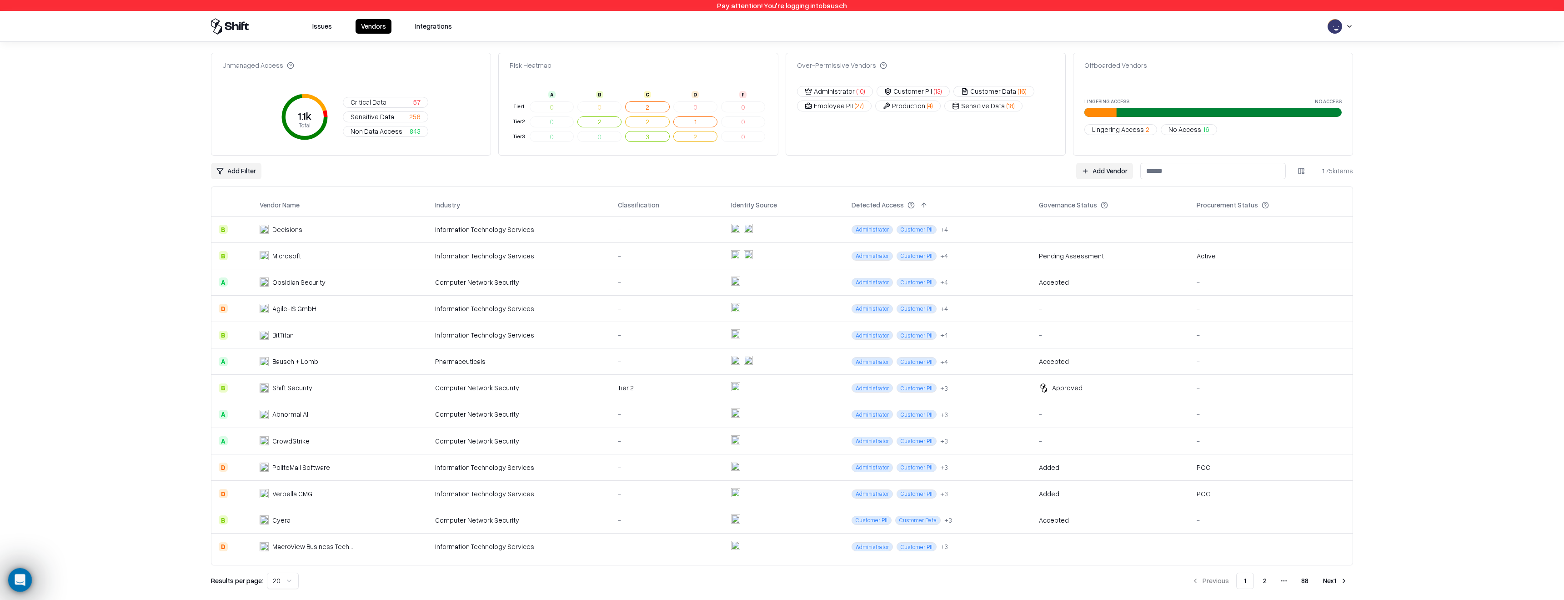
click at [19, 580] on icon "Open Intercom Messenger" at bounding box center [18, 578] width 15 height 15
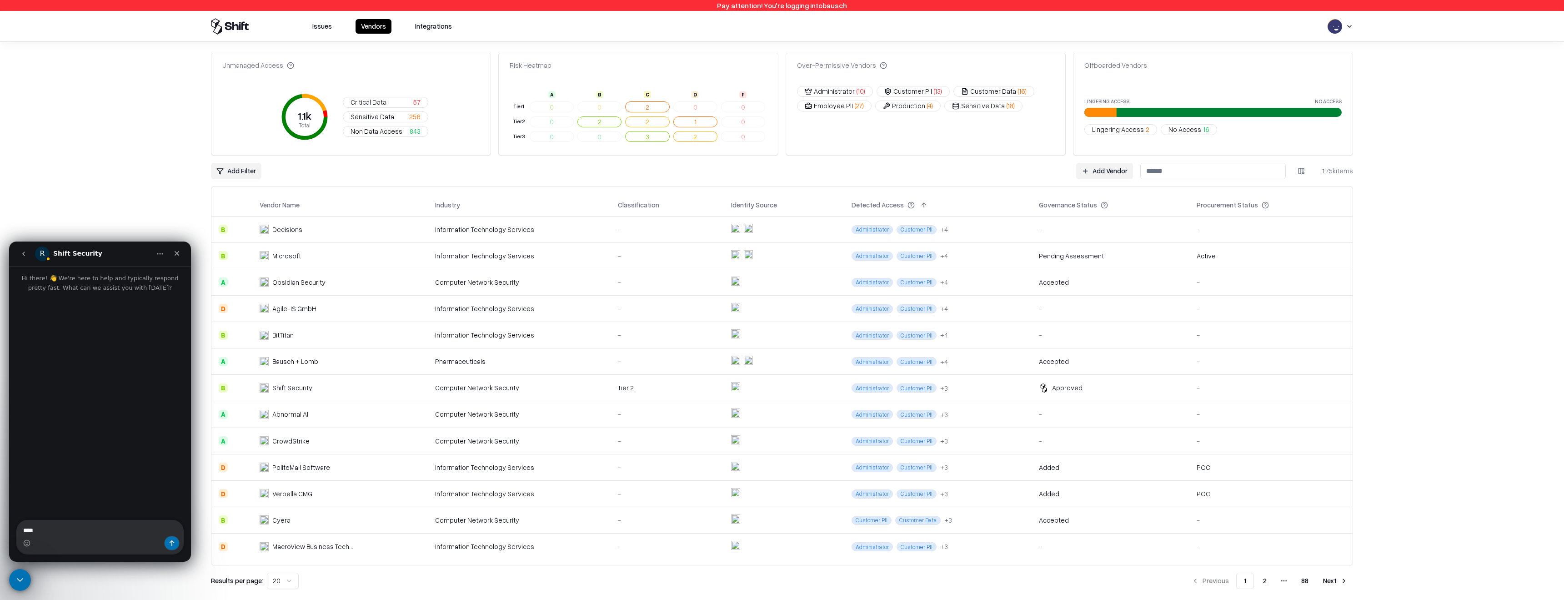
type textarea "*****"
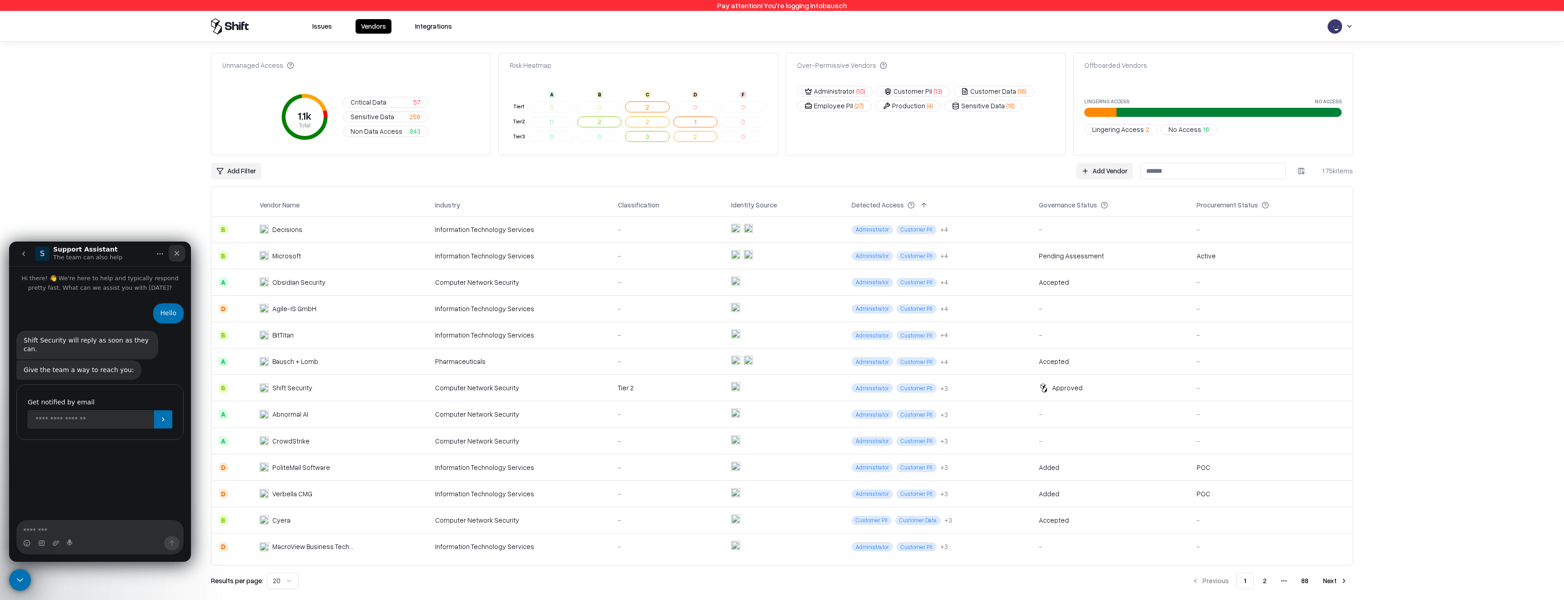
drag, startPoint x: 180, startPoint y: 256, endPoint x: 189, endPoint y: 492, distance: 236.0
click at [180, 256] on div "Close" at bounding box center [177, 253] width 16 height 16
